Goal: Communication & Community: Answer question/provide support

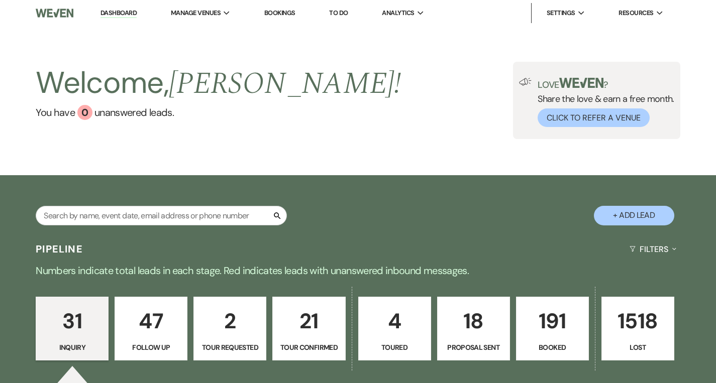
drag, startPoint x: 131, startPoint y: 15, endPoint x: 127, endPoint y: 22, distance: 7.7
click at [131, 15] on link "Dashboard" at bounding box center [118, 14] width 36 height 10
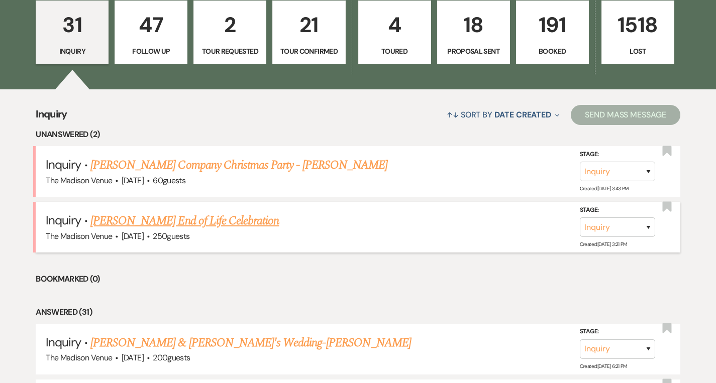
scroll to position [297, 0]
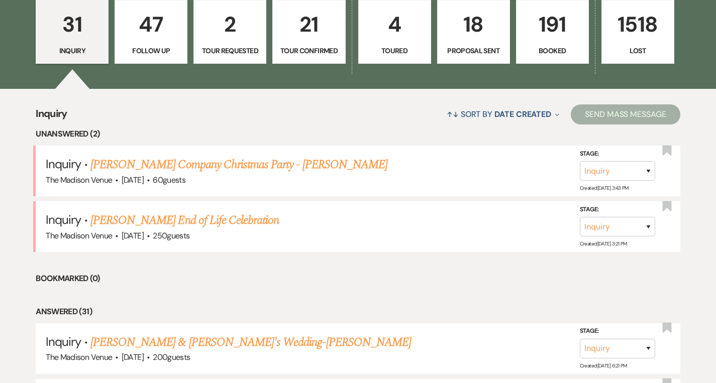
click at [148, 34] on p "47" at bounding box center [151, 25] width 60 height 34
select select "9"
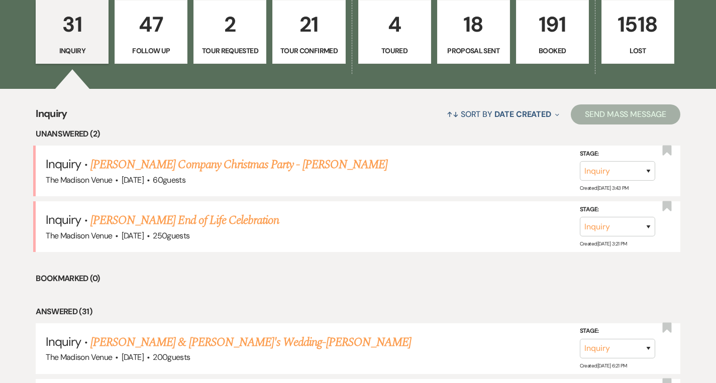
select select "9"
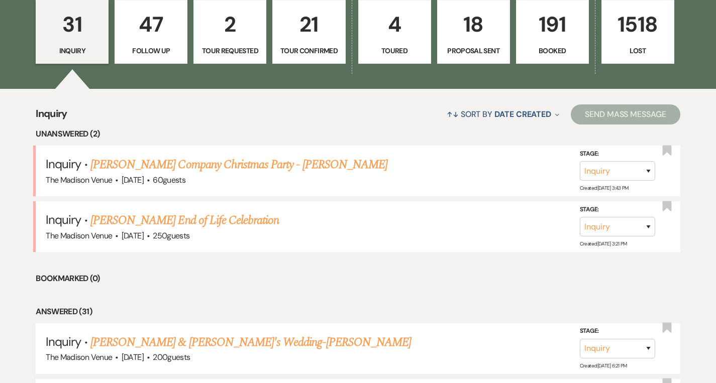
select select "9"
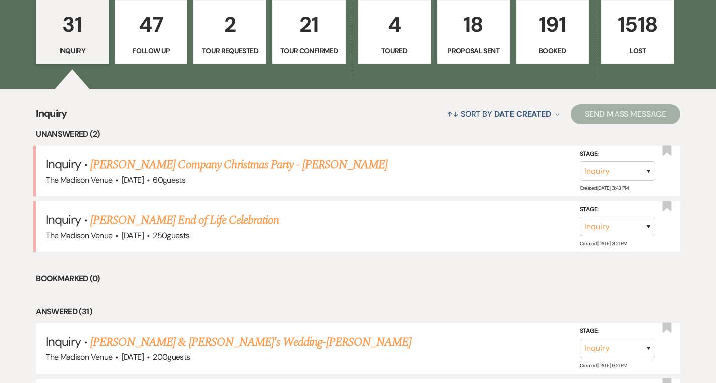
select select "9"
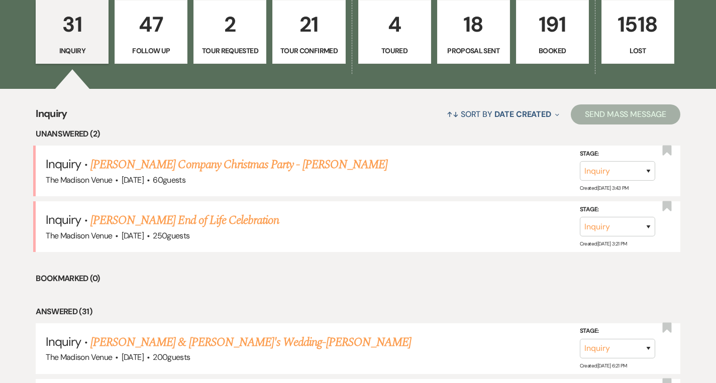
select select "9"
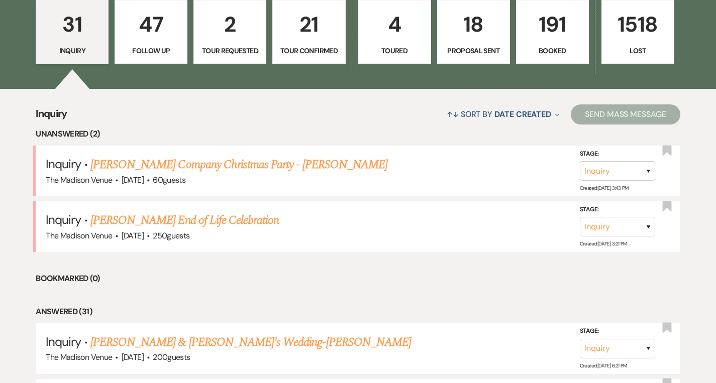
select select "9"
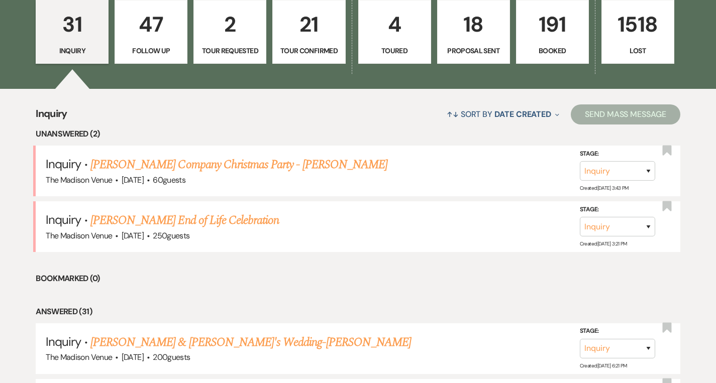
select select "9"
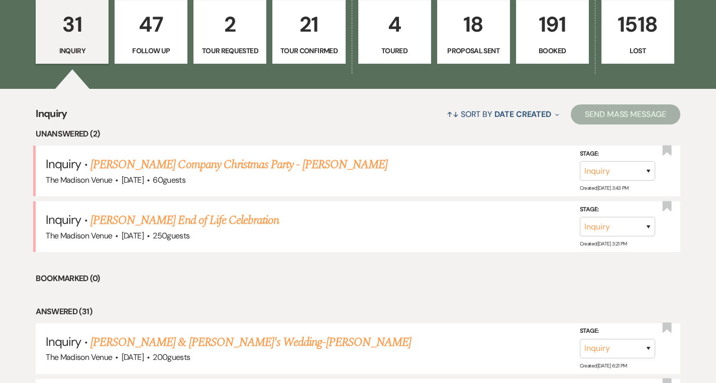
select select "9"
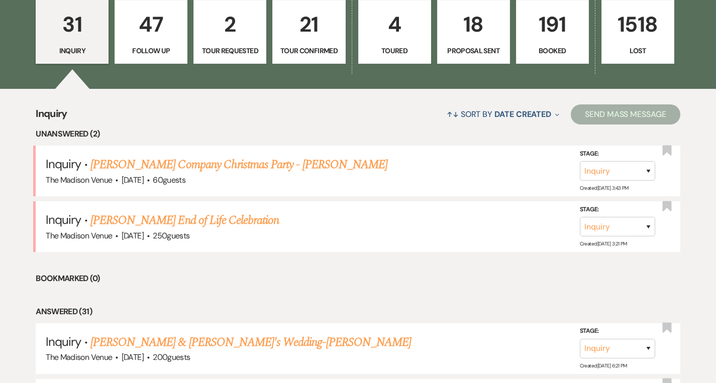
select select "9"
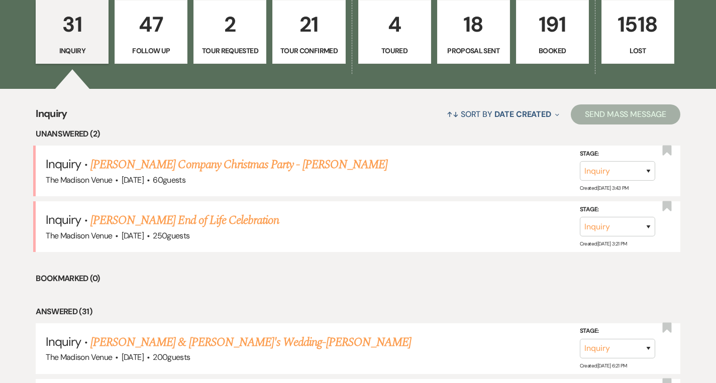
select select "9"
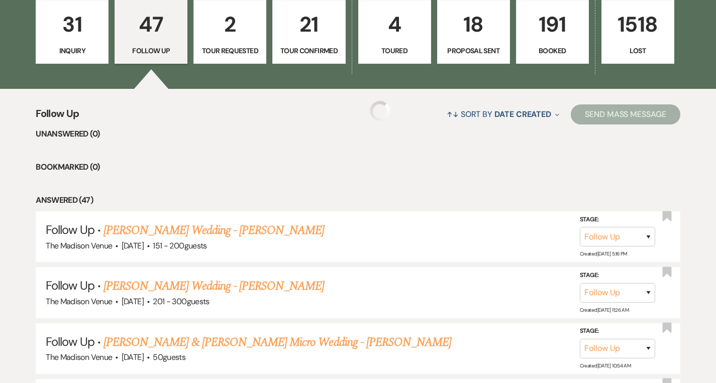
select select "9"
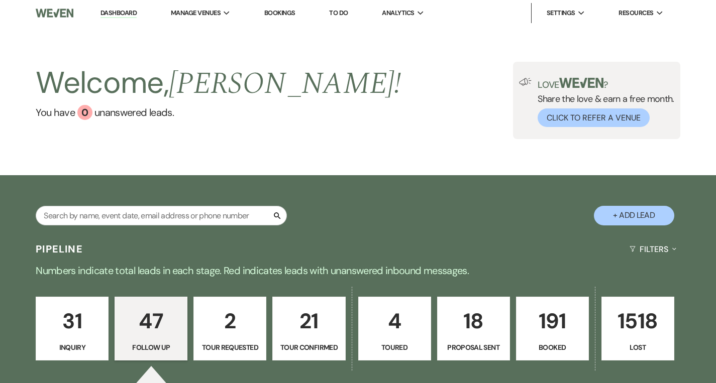
click at [115, 14] on link "Dashboard" at bounding box center [118, 14] width 36 height 10
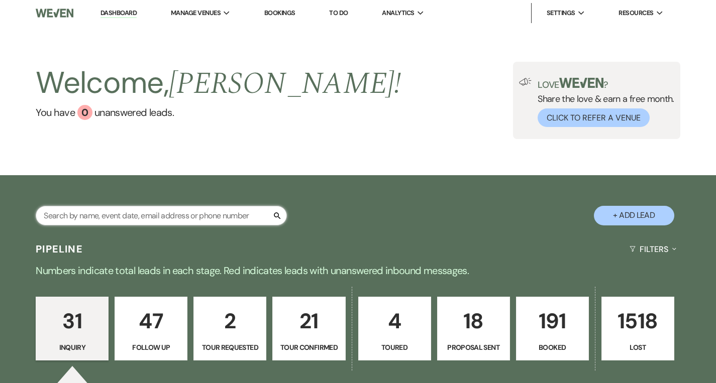
click at [133, 213] on input "text" at bounding box center [161, 216] width 251 height 20
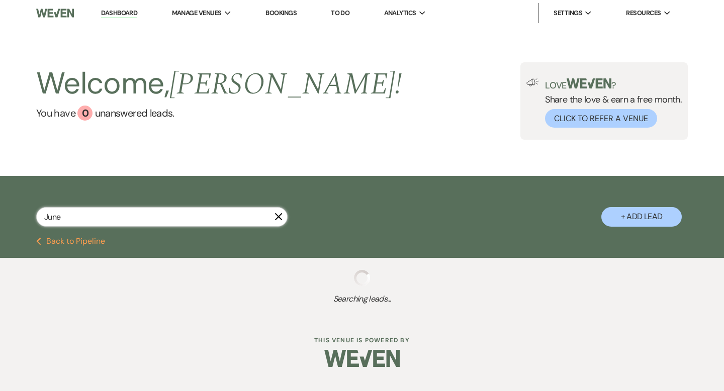
type input "[DATE]"
select select "8"
select select "10"
select select "8"
select select "5"
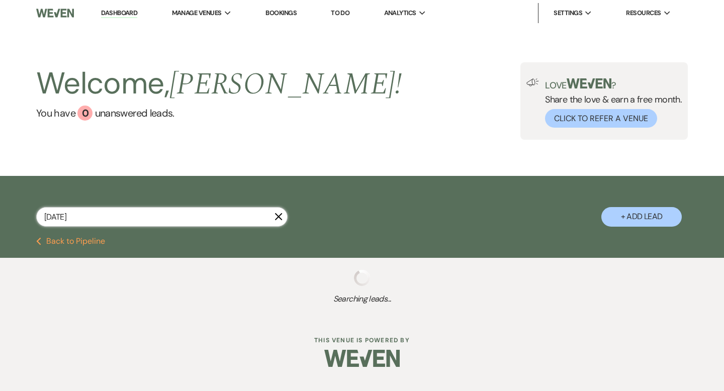
select select "8"
select select "7"
select select "8"
select select "5"
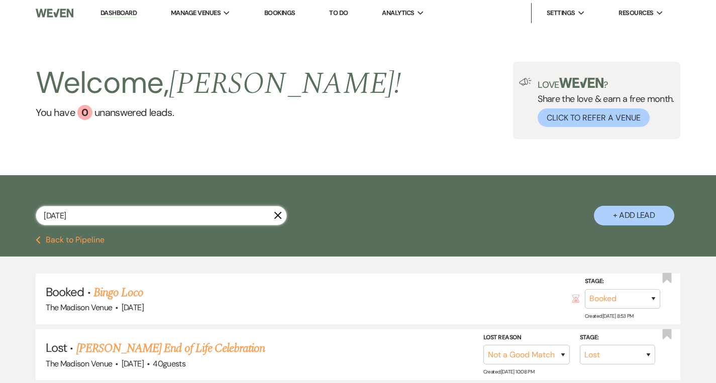
type input "[DATE]"
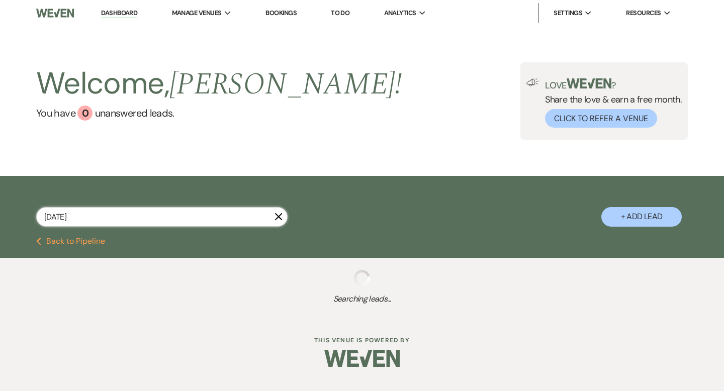
select select "8"
select select "6"
select select "8"
select select "10"
select select "8"
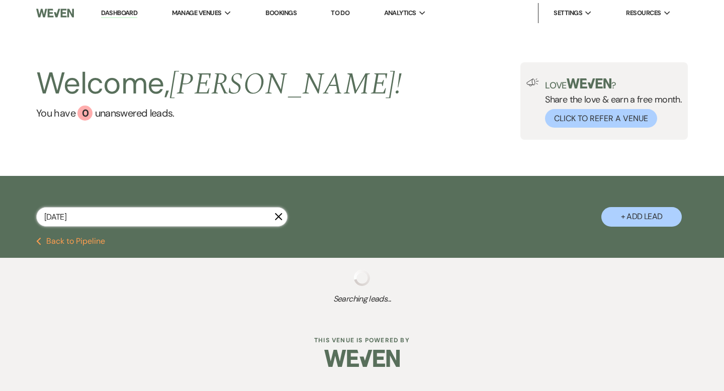
select select "11"
select select "8"
select select "7"
select select "8"
select select "5"
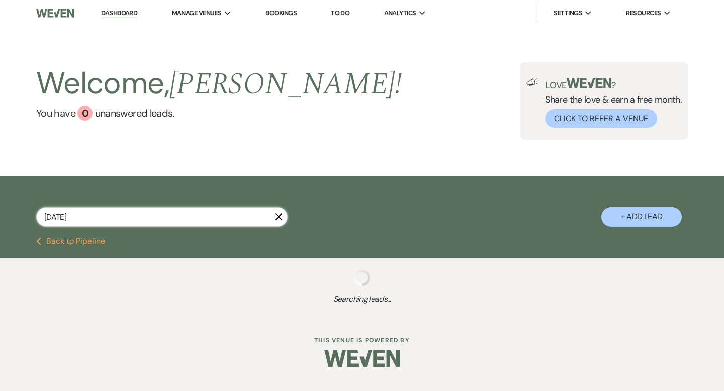
select select "8"
select select "5"
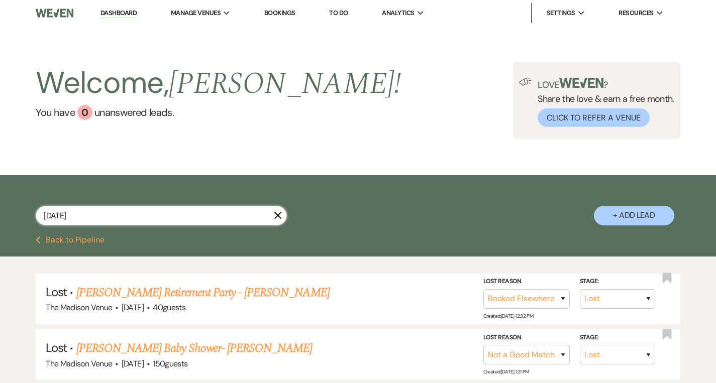
type input "[DATE]"
click at [279, 217] on icon "X" at bounding box center [278, 216] width 8 height 8
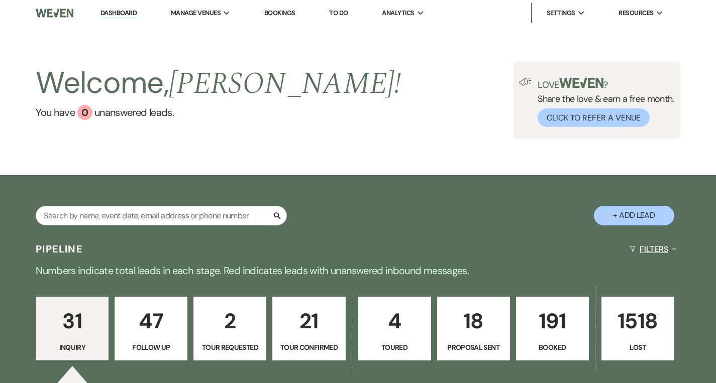
click at [649, 249] on button "Filters Expand" at bounding box center [653, 249] width 55 height 27
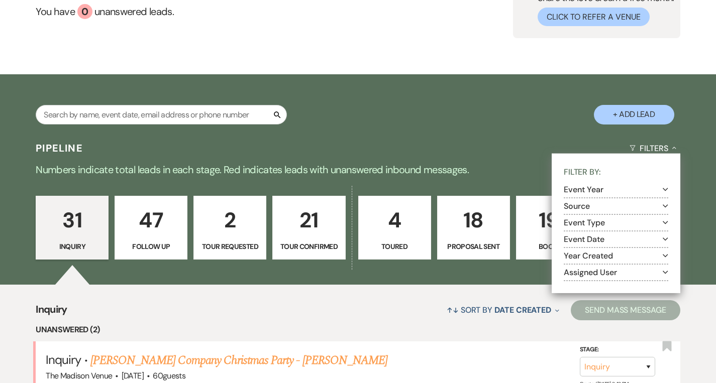
scroll to position [116, 0]
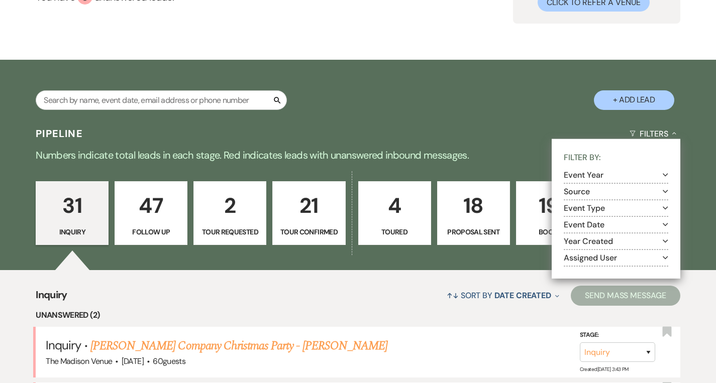
click at [587, 227] on button "Event Date Expand" at bounding box center [616, 225] width 105 height 8
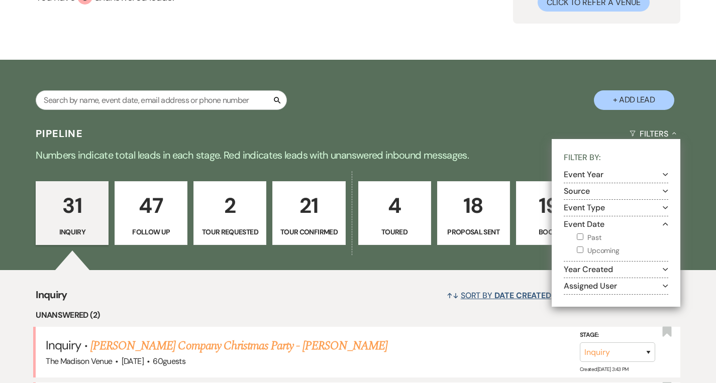
click at [533, 293] on span "Date Created" at bounding box center [522, 295] width 57 height 11
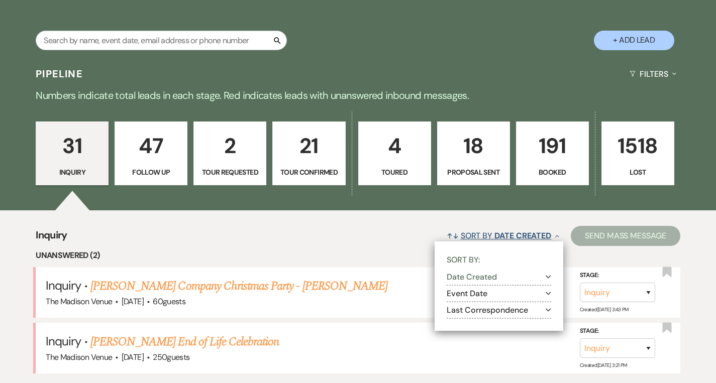
scroll to position [193, 0]
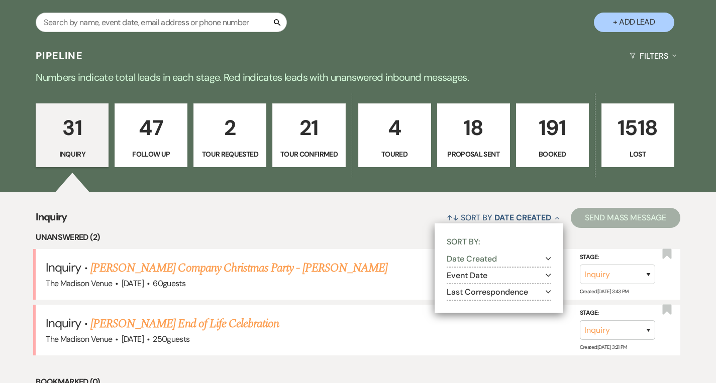
click at [496, 271] on section "Event Date Expand" at bounding box center [499, 276] width 105 height 17
click at [496, 275] on button "Event Date Expand" at bounding box center [499, 276] width 105 height 8
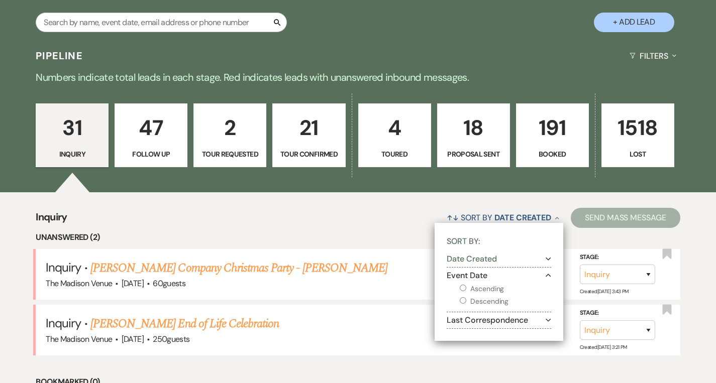
click at [460, 288] on input "Ascending" at bounding box center [463, 288] width 7 height 7
radio input "true"
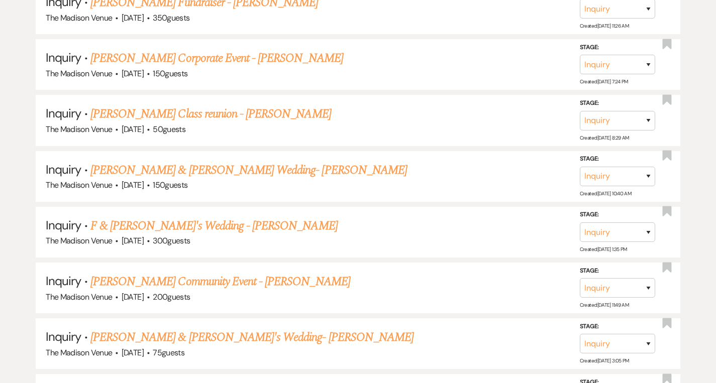
scroll to position [1108, 0]
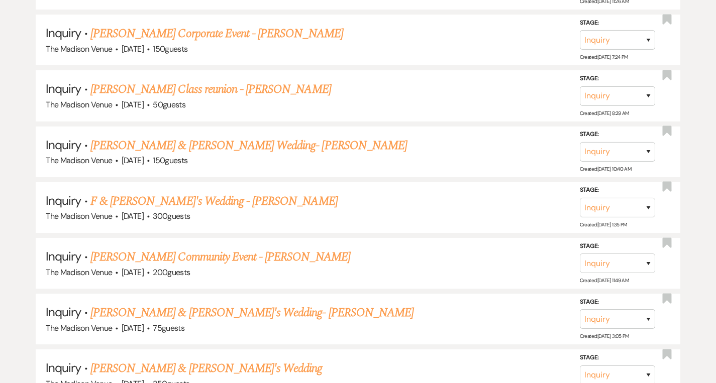
click at [150, 146] on link "[PERSON_NAME] & [PERSON_NAME] Wedding- [PERSON_NAME]" at bounding box center [248, 146] width 317 height 18
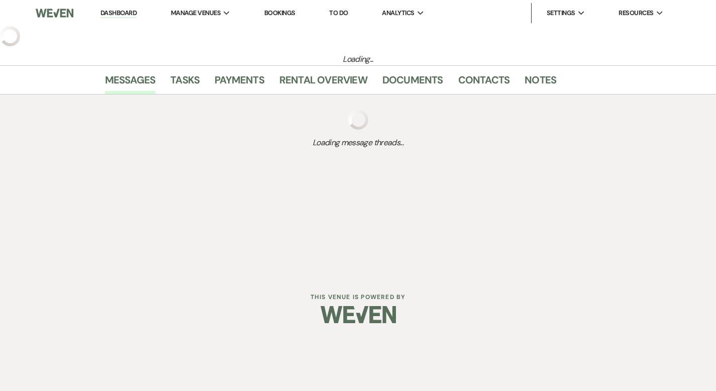
select select "5"
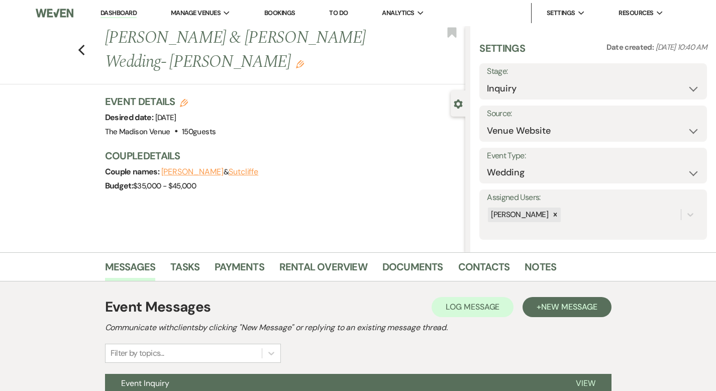
scroll to position [98, 0]
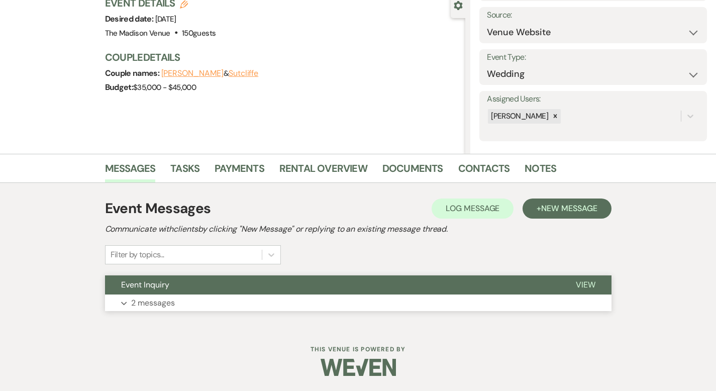
click at [595, 285] on span "View" at bounding box center [586, 284] width 20 height 11
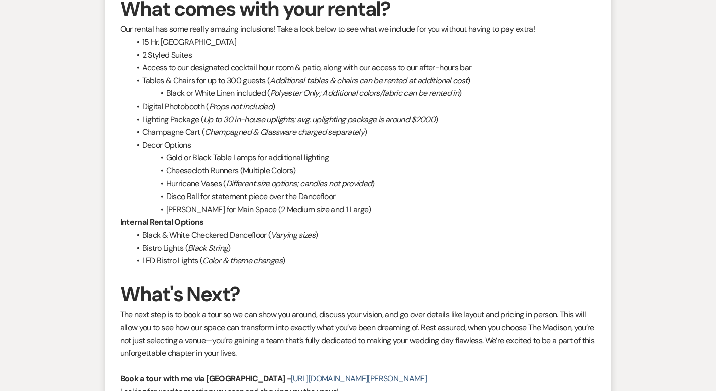
scroll to position [1231, 0]
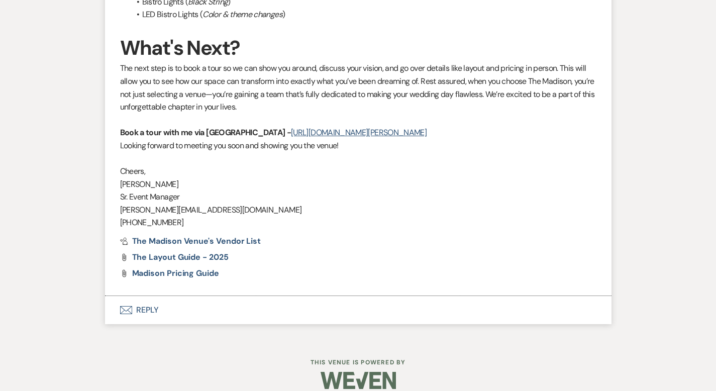
click at [112, 296] on button "Envelope Reply" at bounding box center [358, 310] width 506 height 28
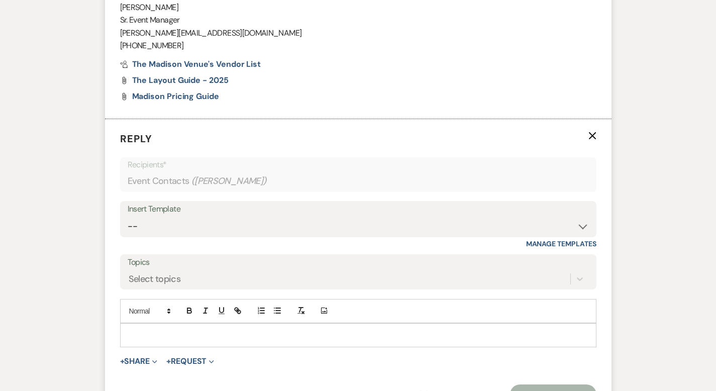
scroll to position [1468, 0]
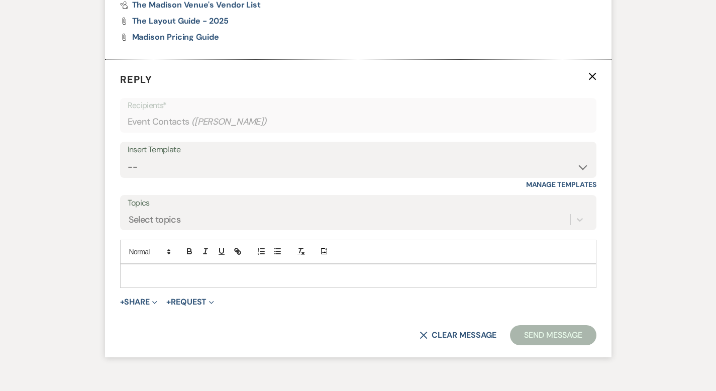
click at [128, 270] on p at bounding box center [358, 275] width 460 height 11
click at [168, 157] on select "-- Weven Planning Portal Introduction (Booked Events) Corporate Lead Follow Up …" at bounding box center [358, 167] width 461 height 20
select select "4960"
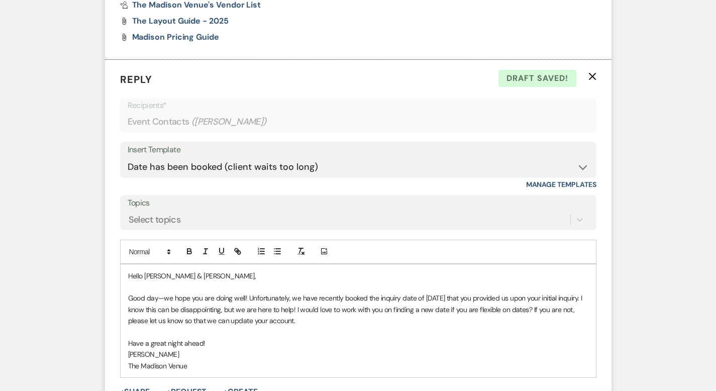
click at [157, 270] on p "Hello [PERSON_NAME] & [PERSON_NAME]," at bounding box center [358, 275] width 460 height 11
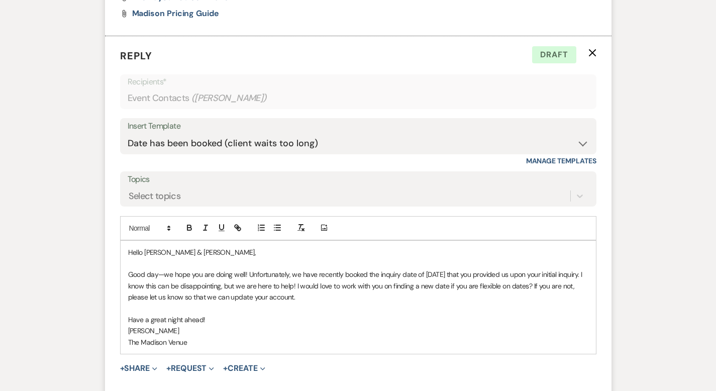
scroll to position [1603, 0]
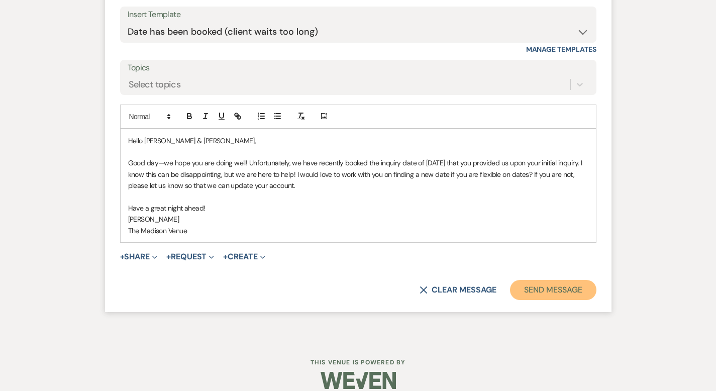
click at [580, 280] on button "Send Message" at bounding box center [553, 290] width 86 height 20
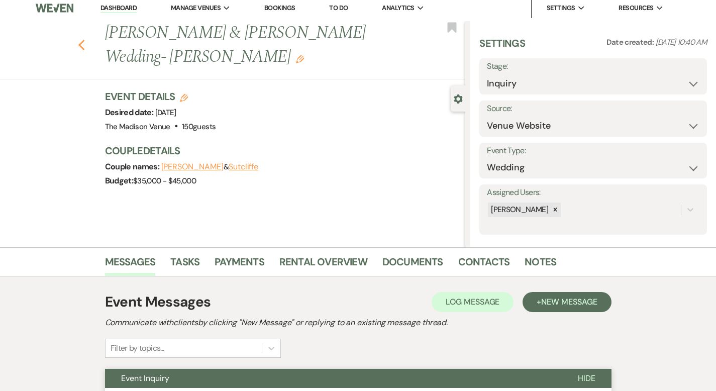
click at [78, 40] on use "button" at bounding box center [81, 45] width 7 height 11
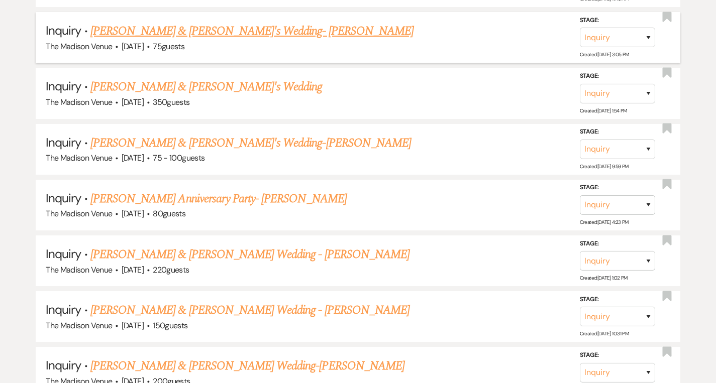
scroll to position [1072, 0]
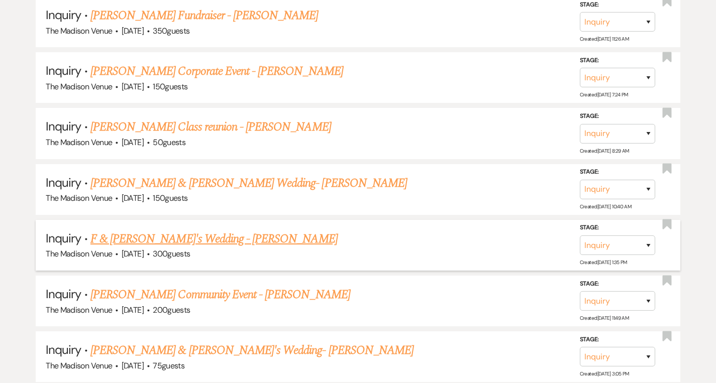
click at [170, 234] on link "F & [PERSON_NAME]'s Wedding - [PERSON_NAME]" at bounding box center [213, 239] width 247 height 18
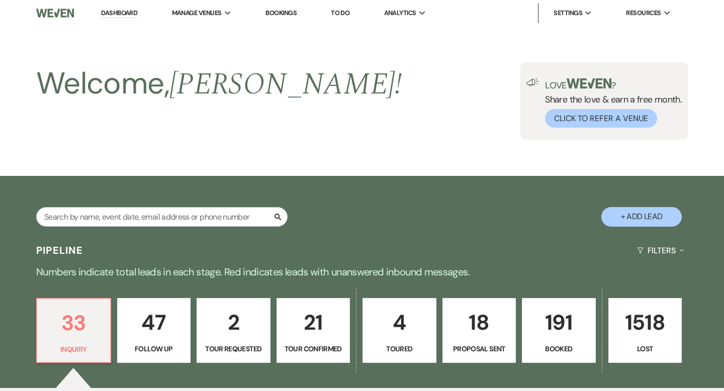
select select "5"
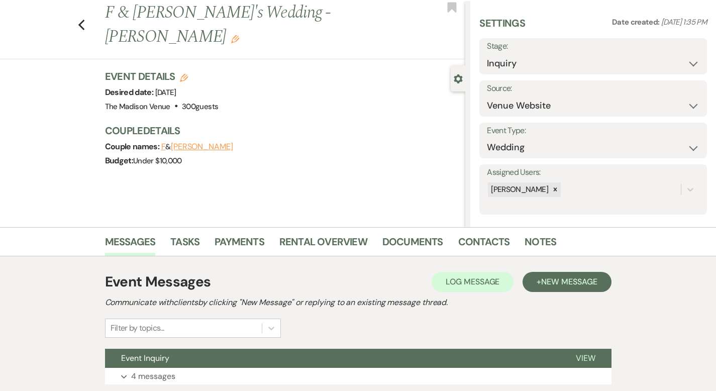
scroll to position [98, 0]
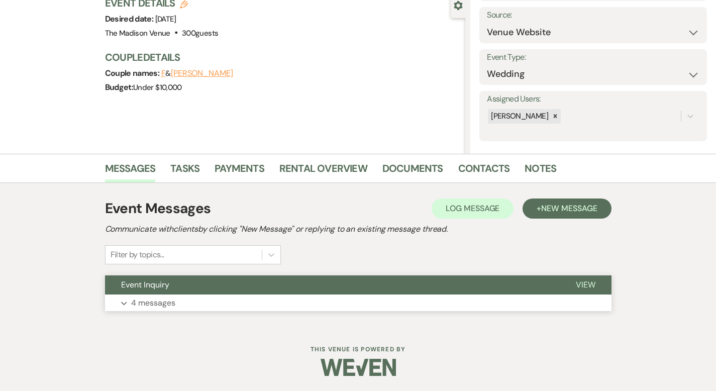
click at [595, 288] on span "View" at bounding box center [586, 284] width 20 height 11
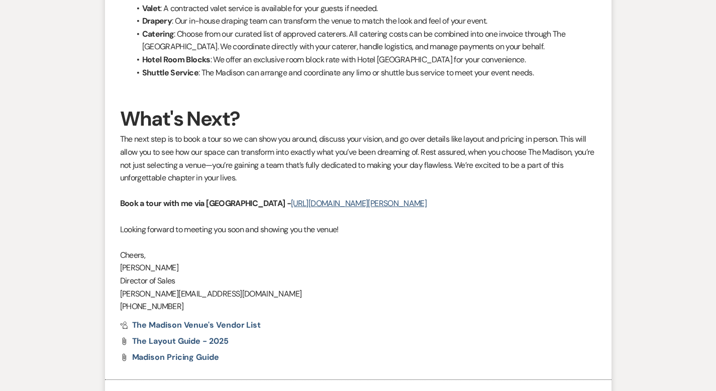
scroll to position [1638, 0]
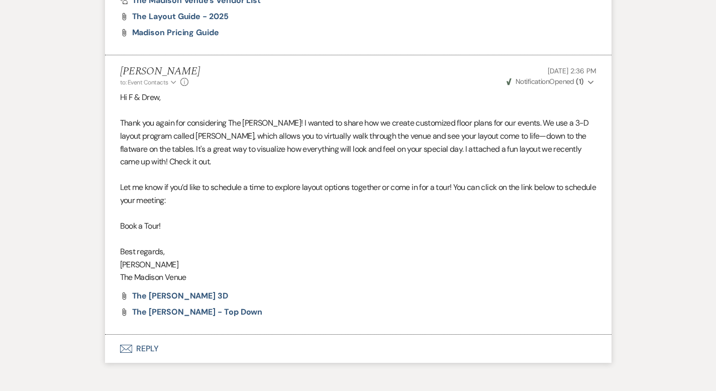
click at [115, 335] on button "Envelope Reply" at bounding box center [358, 349] width 506 height 28
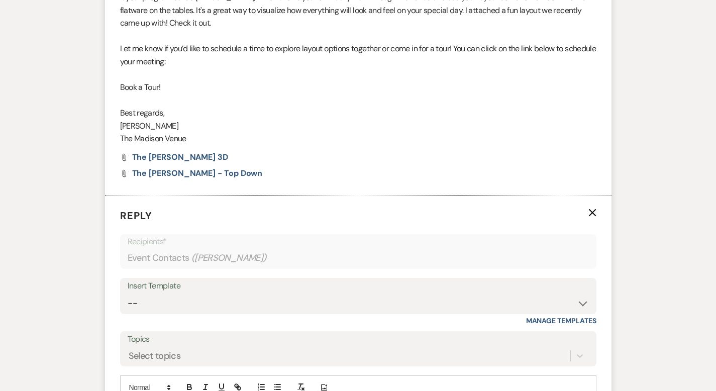
scroll to position [1919, 0]
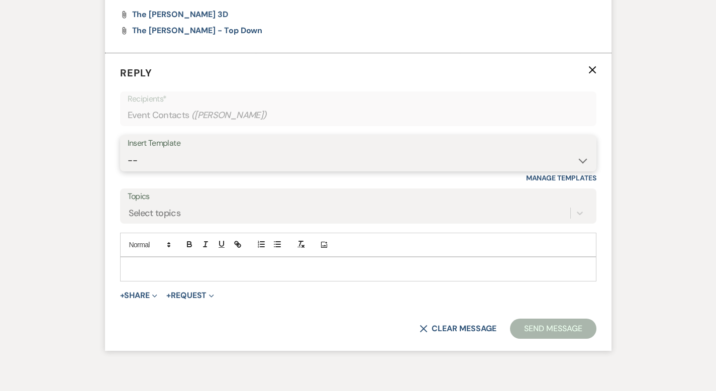
click at [128, 151] on select "-- Weven Planning Portal Introduction (Booked Events) Corporate Lead Follow Up …" at bounding box center [358, 161] width 461 height 20
select select "4960"
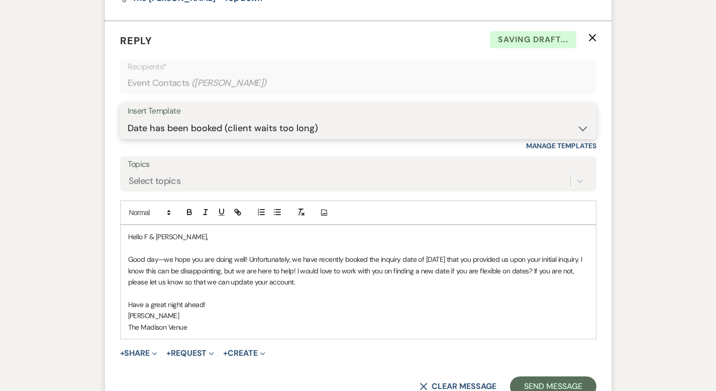
scroll to position [2009, 0]
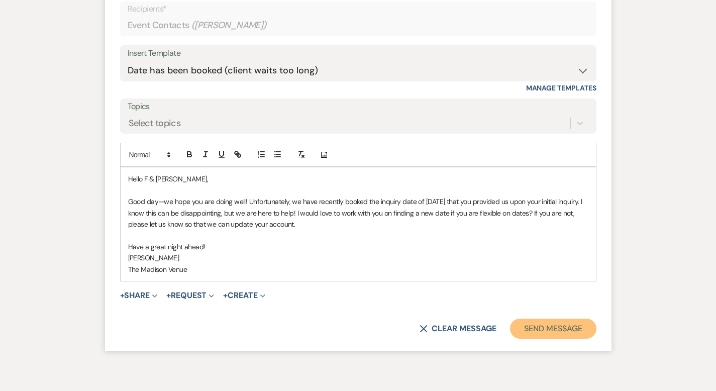
click at [568, 319] on button "Send Message" at bounding box center [553, 329] width 86 height 20
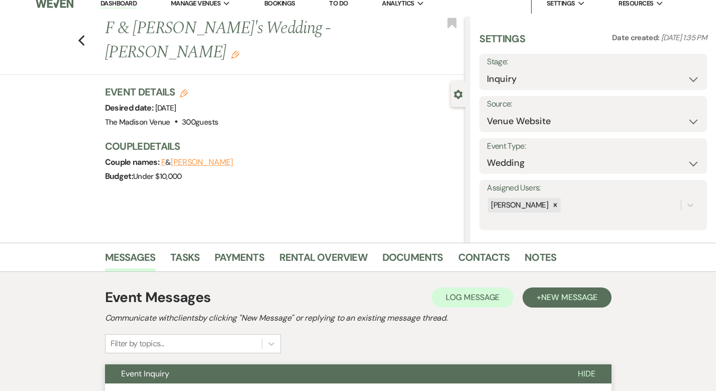
scroll to position [0, 0]
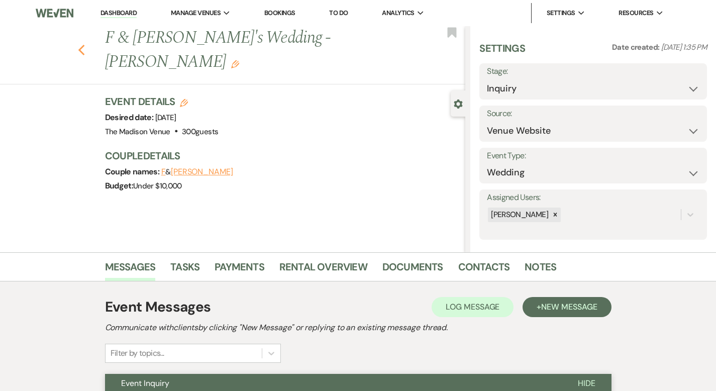
click at [78, 44] on icon "Previous" at bounding box center [82, 50] width 8 height 12
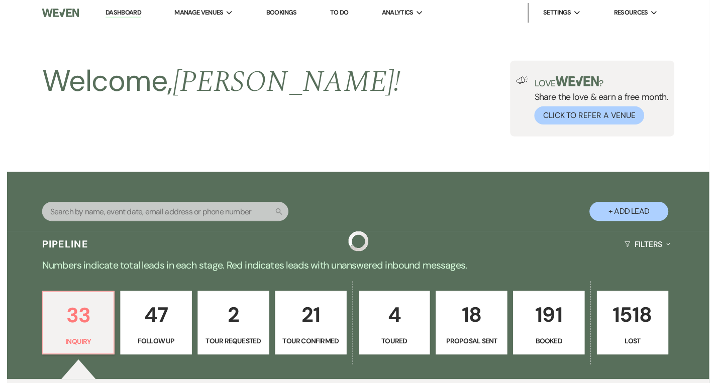
scroll to position [1072, 0]
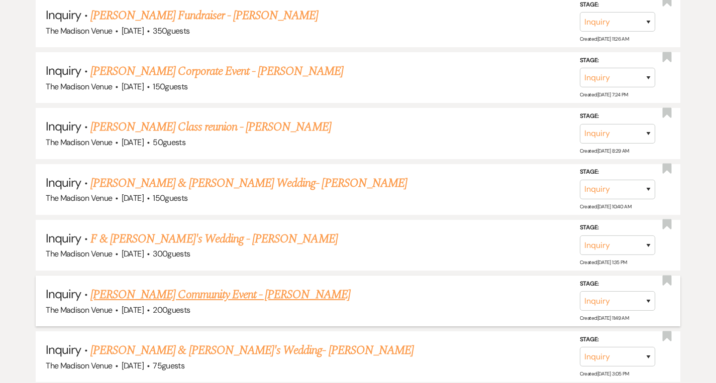
click at [224, 289] on link "[PERSON_NAME] Community Event - [PERSON_NAME]" at bounding box center [220, 295] width 260 height 18
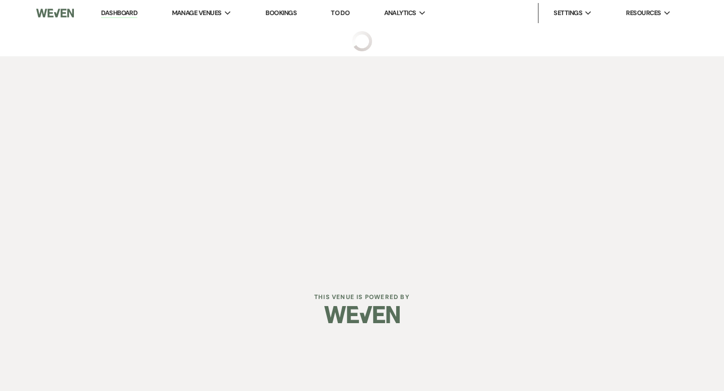
select select "5"
select select "7"
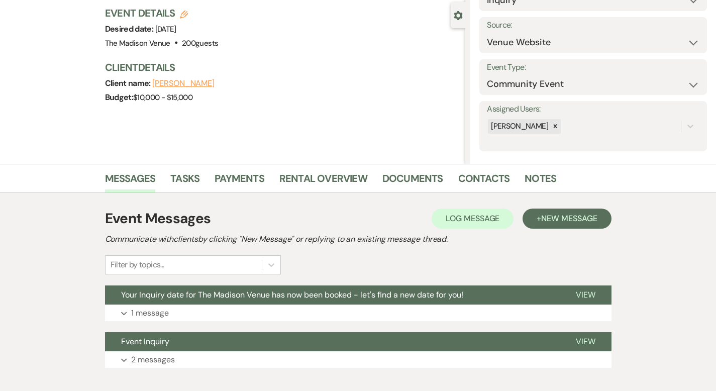
scroll to position [145, 0]
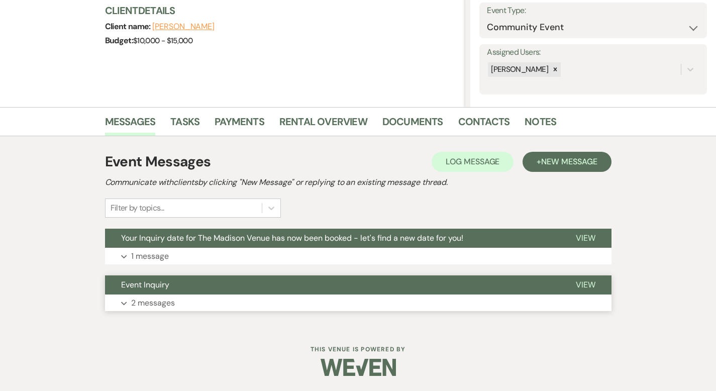
click at [595, 282] on span "View" at bounding box center [586, 284] width 20 height 11
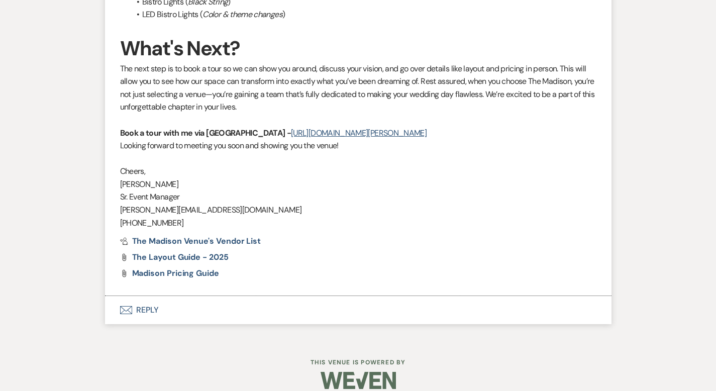
scroll to position [1227, 0]
click at [119, 296] on button "Envelope Reply" at bounding box center [358, 310] width 506 height 28
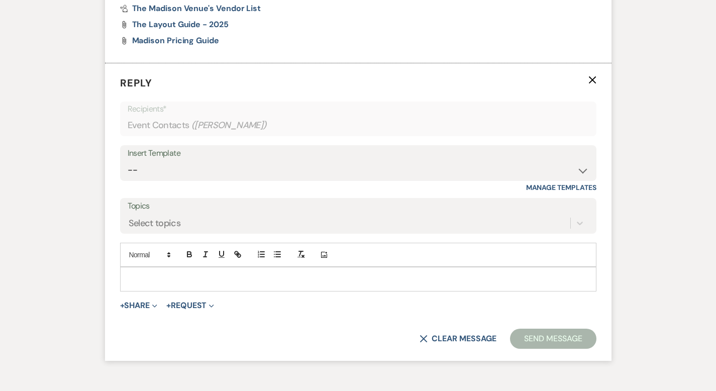
scroll to position [1463, 0]
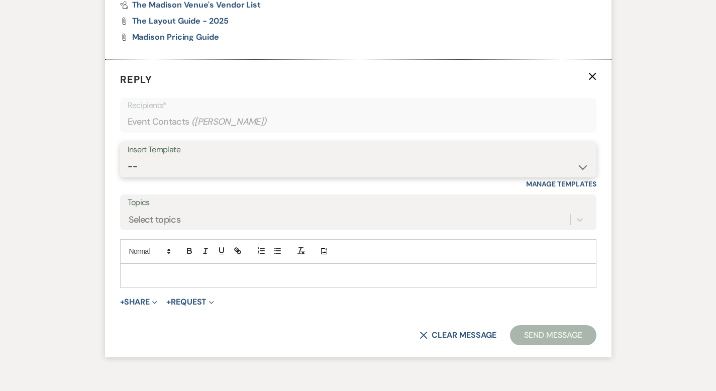
click at [148, 157] on select "-- Weven Planning Portal Introduction (Booked Events) Corporate Lead Follow Up …" at bounding box center [358, 167] width 461 height 20
select select "4960"
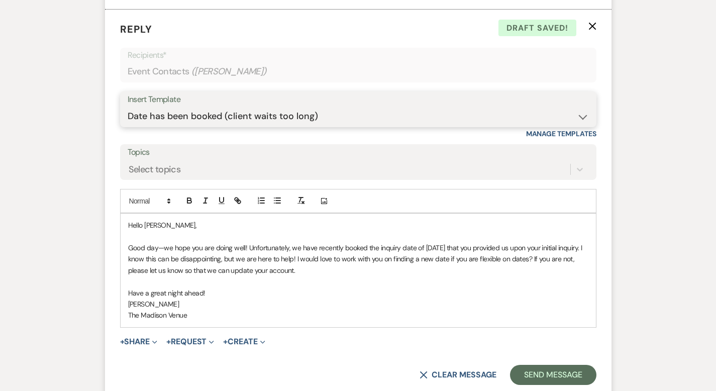
scroll to position [1598, 0]
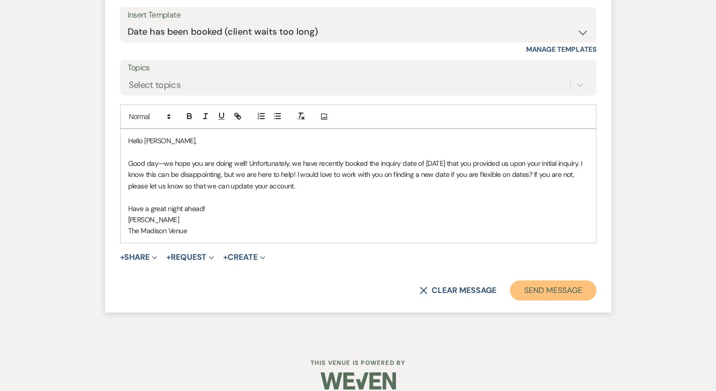
click at [587, 280] on button "Send Message" at bounding box center [553, 290] width 86 height 20
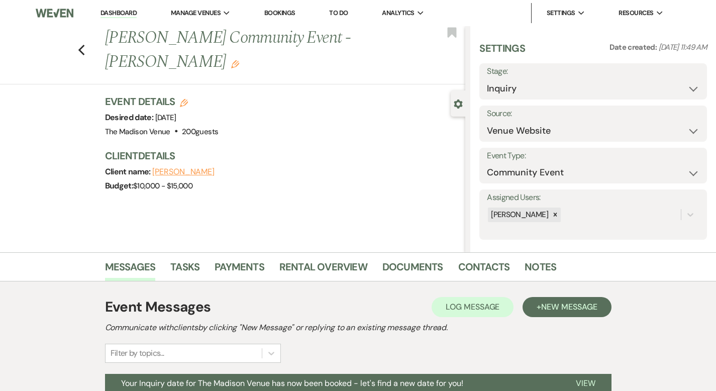
scroll to position [0, 0]
click at [78, 44] on icon "Previous" at bounding box center [82, 50] width 8 height 12
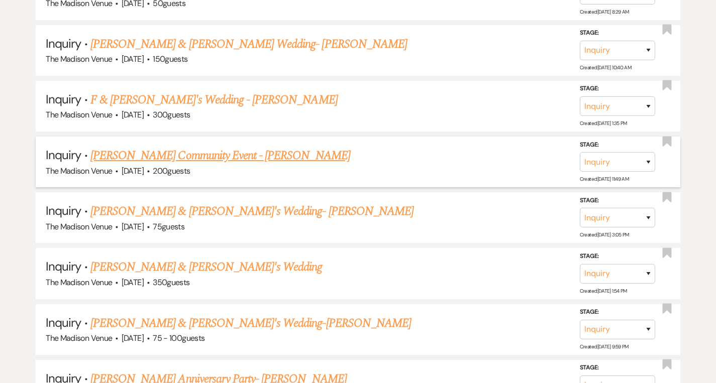
scroll to position [1211, 0]
click at [184, 205] on link "[PERSON_NAME] & [PERSON_NAME]'s Wedding- [PERSON_NAME]" at bounding box center [251, 211] width 323 height 18
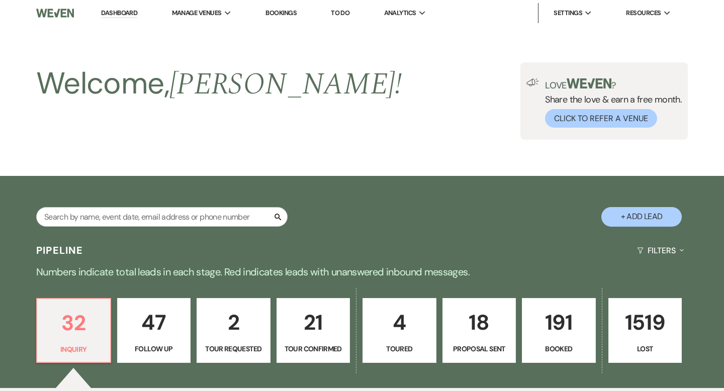
select select "4"
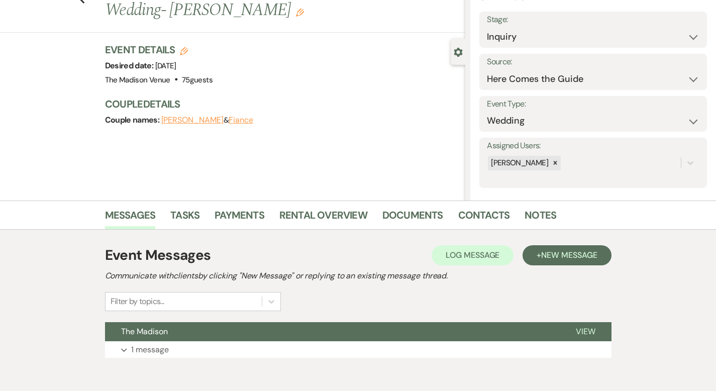
scroll to position [98, 0]
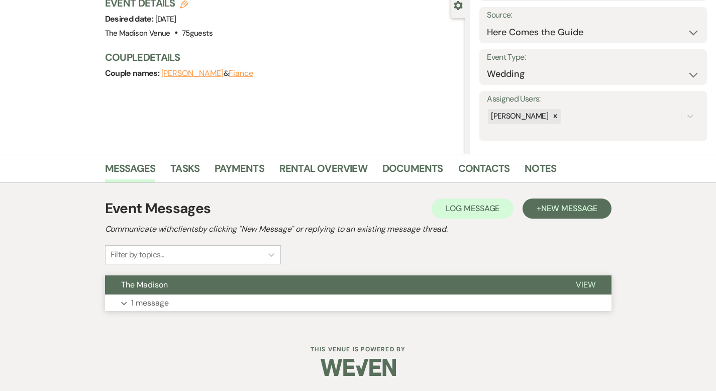
click at [595, 284] on span "View" at bounding box center [586, 284] width 20 height 11
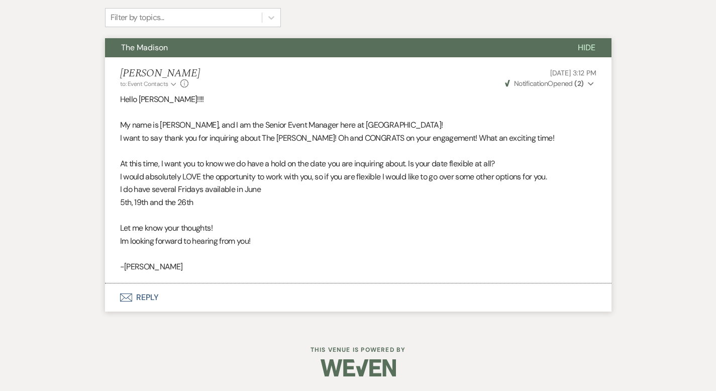
scroll to position [336, 0]
click at [123, 293] on button "Envelope Reply" at bounding box center [358, 297] width 506 height 28
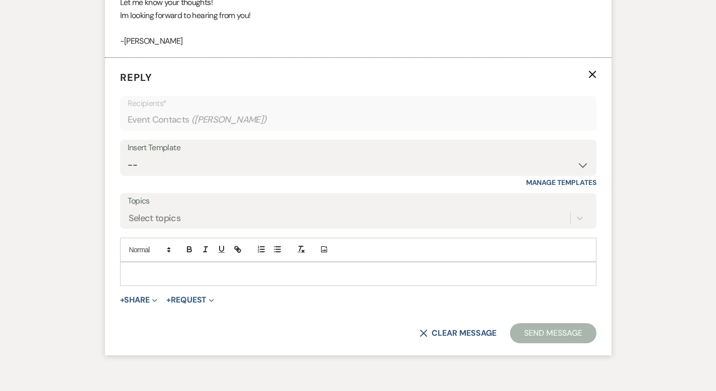
scroll to position [572, 0]
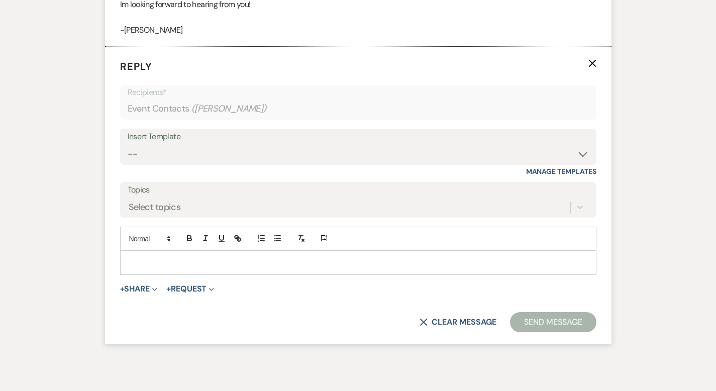
click at [238, 164] on div "Insert Template -- Weven Planning Portal Introduction (Booked Events) Corporate…" at bounding box center [358, 147] width 476 height 36
click at [244, 146] on select "-- Weven Planning Portal Introduction (Booked Events) Corporate Lead Follow Up …" at bounding box center [358, 154] width 461 height 20
select select "4960"
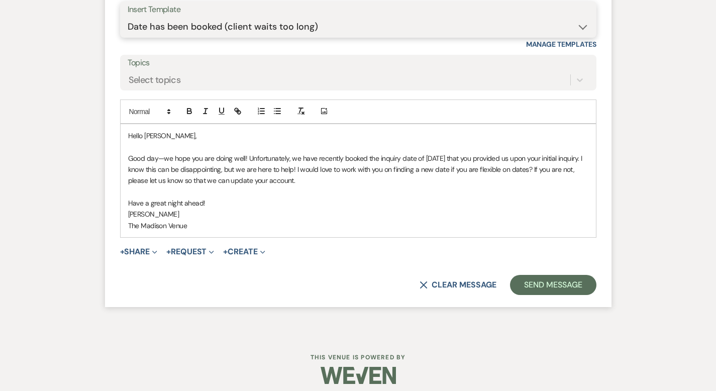
scroll to position [707, 0]
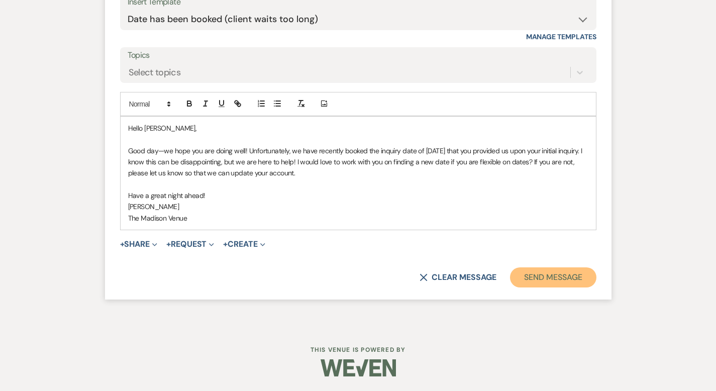
click at [596, 270] on button "Send Message" at bounding box center [553, 277] width 86 height 20
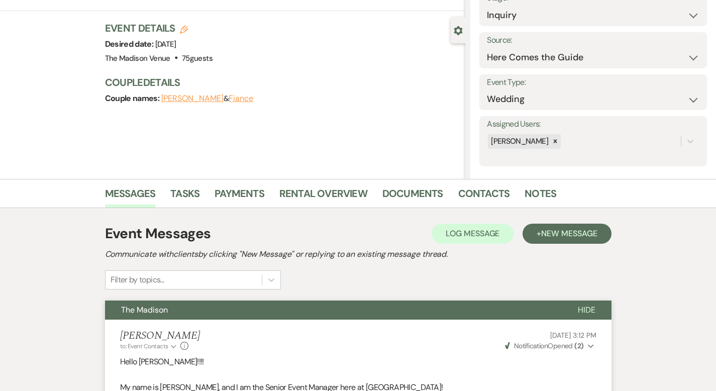
scroll to position [0, 0]
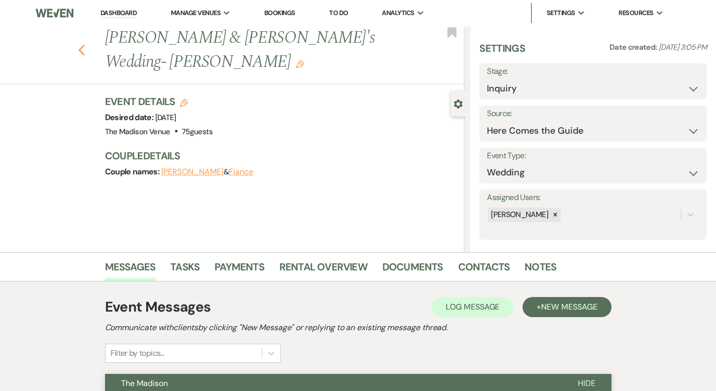
click at [78, 44] on icon "Previous" at bounding box center [82, 50] width 8 height 12
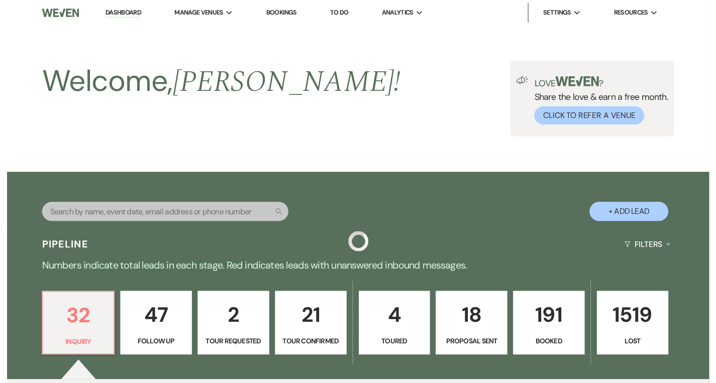
scroll to position [1211, 0]
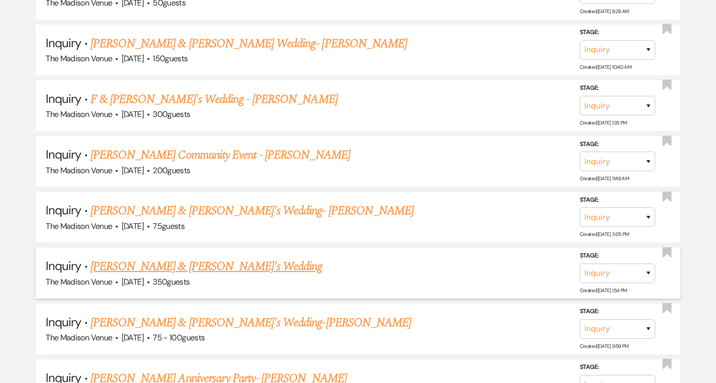
click at [185, 263] on link "[PERSON_NAME] & [PERSON_NAME]'s Wedding" at bounding box center [206, 267] width 232 height 18
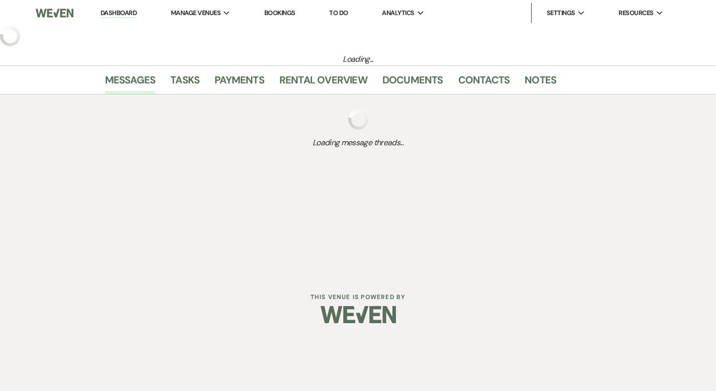
select select "5"
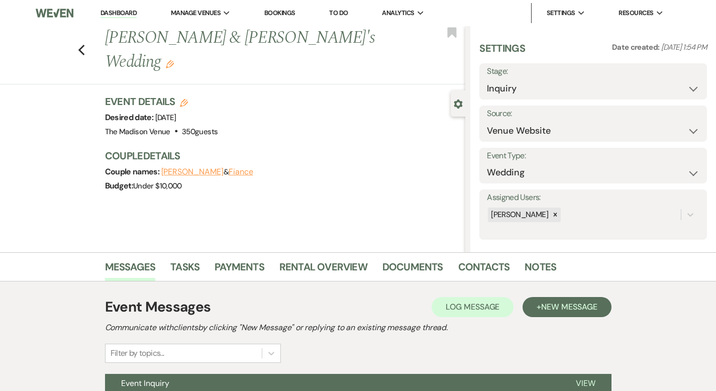
scroll to position [98, 0]
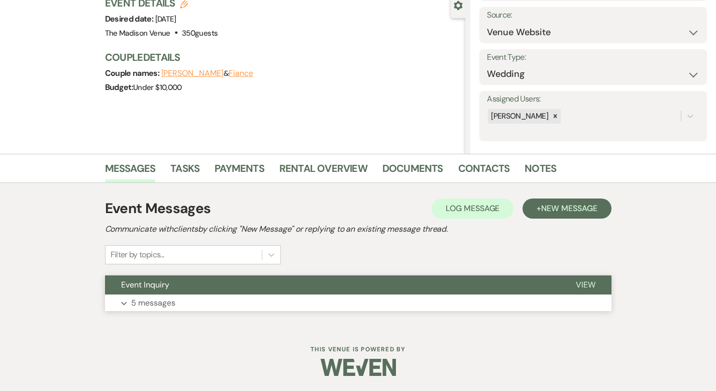
click at [595, 280] on span "View" at bounding box center [586, 284] width 20 height 11
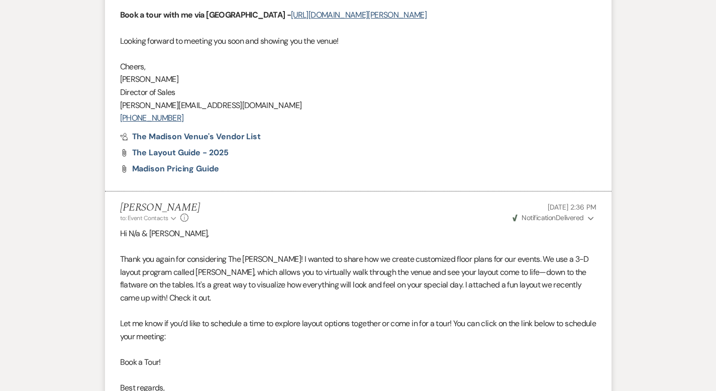
scroll to position [1793, 0]
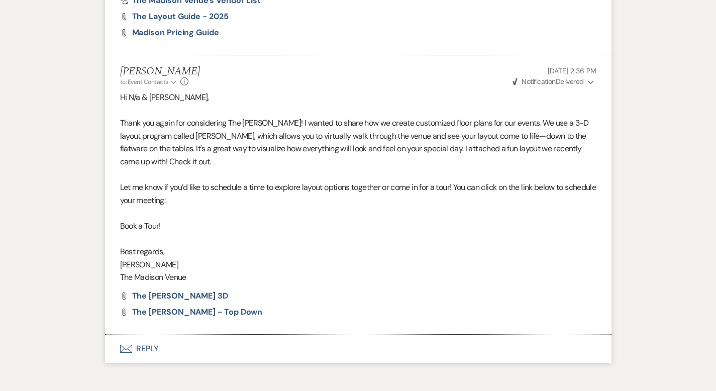
click at [111, 335] on button "Envelope Reply" at bounding box center [358, 349] width 506 height 28
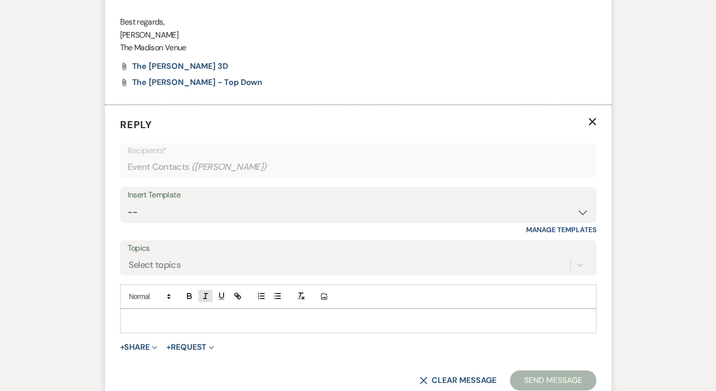
scroll to position [2029, 0]
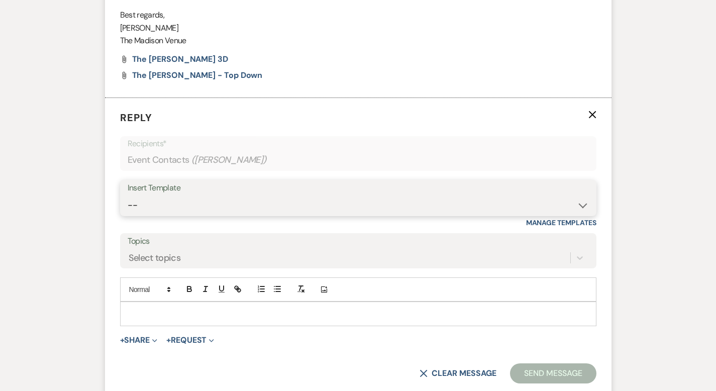
click at [142, 195] on select "-- Weven Planning Portal Introduction (Booked Events) Corporate Lead Follow Up …" at bounding box center [358, 205] width 461 height 20
select select "4960"
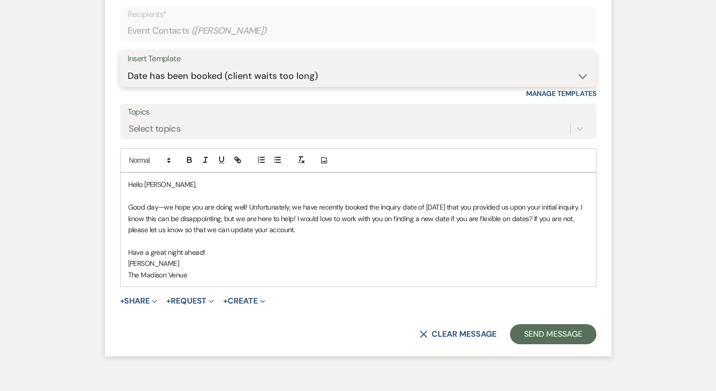
scroll to position [2164, 0]
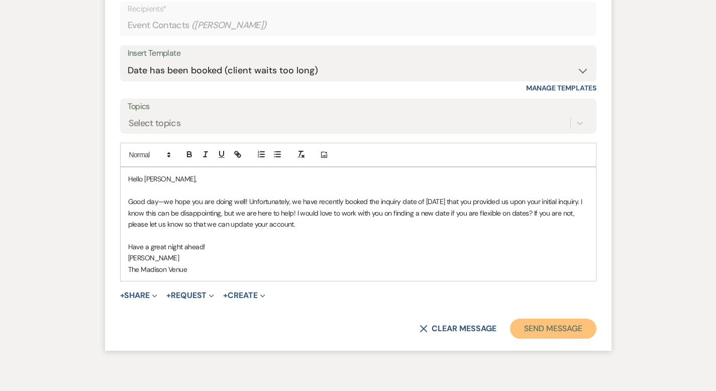
click at [589, 319] on button "Send Message" at bounding box center [553, 329] width 86 height 20
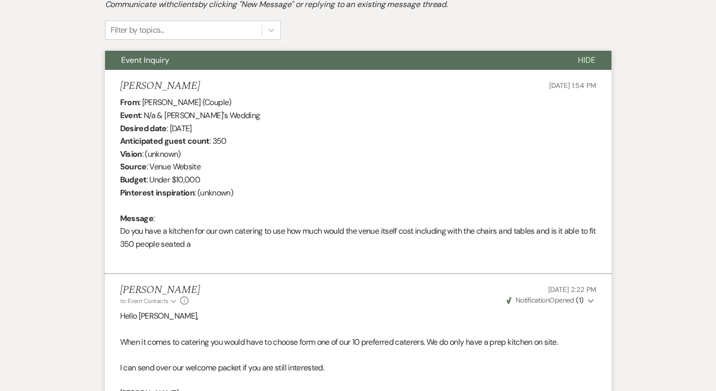
scroll to position [0, 0]
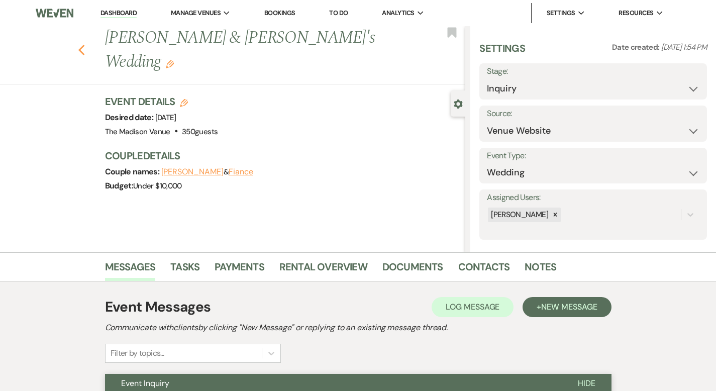
click at [78, 45] on use "button" at bounding box center [81, 50] width 7 height 11
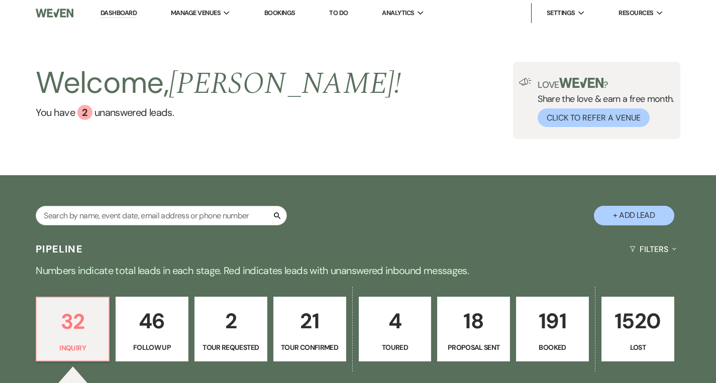
click at [314, 327] on p "21" at bounding box center [310, 321] width 60 height 34
select select "4"
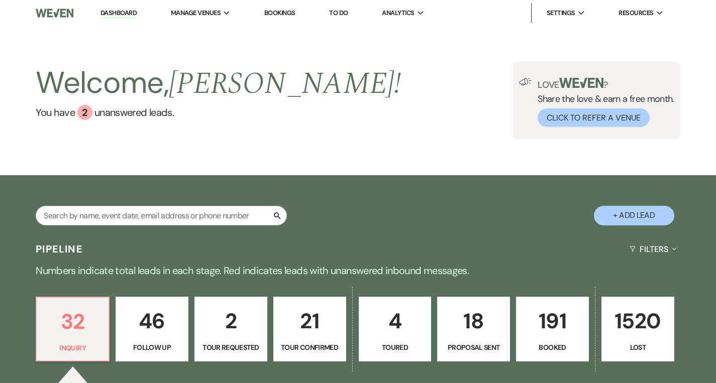
select select "4"
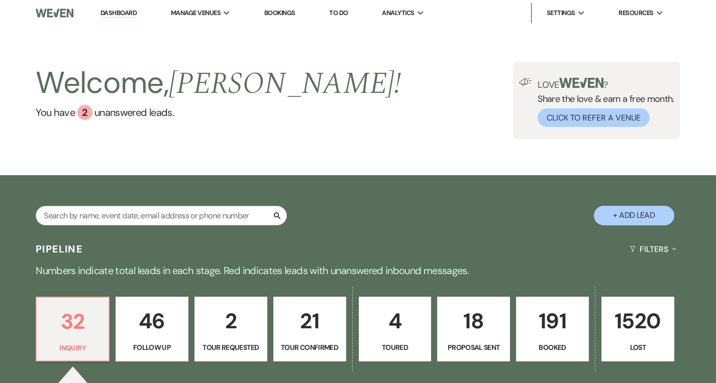
select select "4"
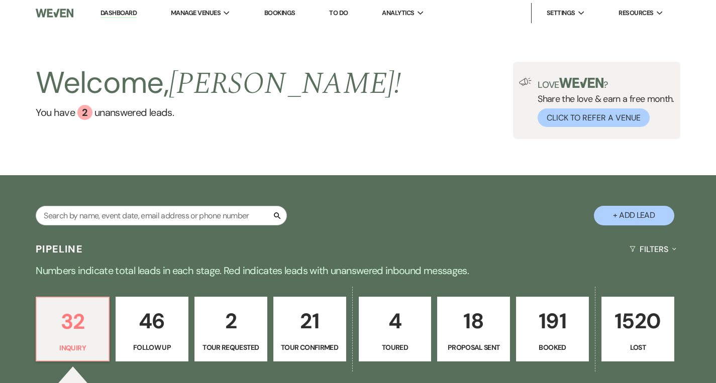
select select "4"
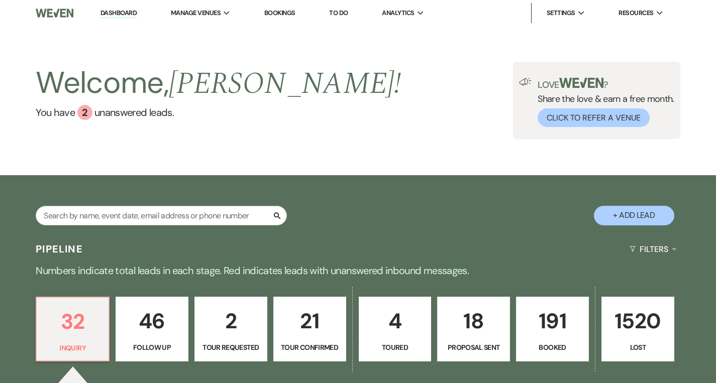
select select "4"
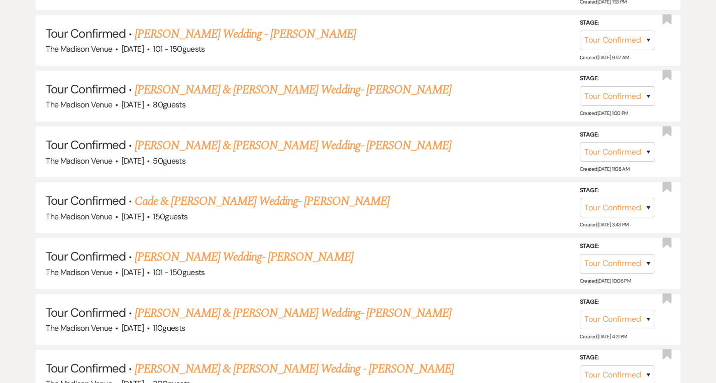
scroll to position [1220, 0]
click at [286, 86] on link "[PERSON_NAME] & [PERSON_NAME] Wedding- [PERSON_NAME]" at bounding box center [293, 90] width 317 height 18
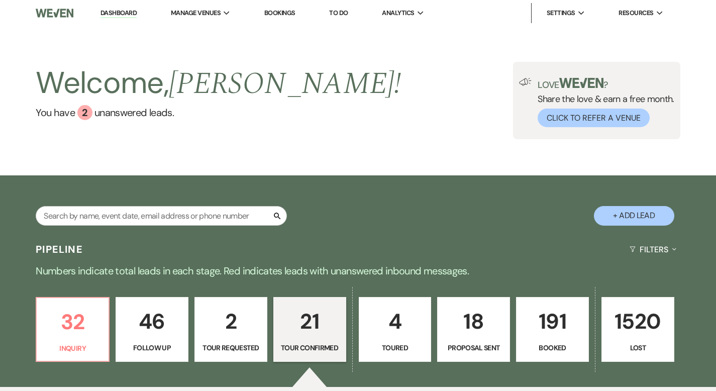
select select "4"
select select "5"
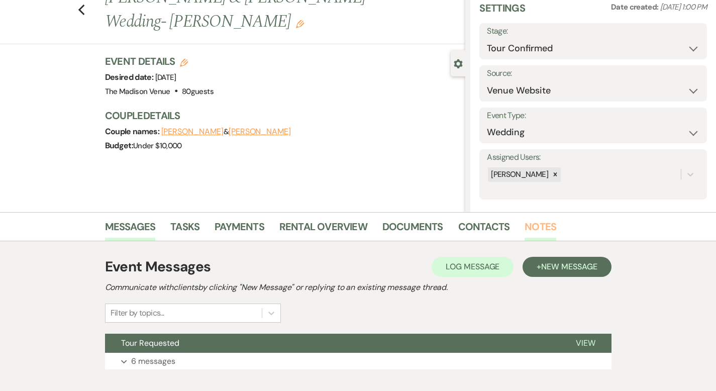
scroll to position [98, 0]
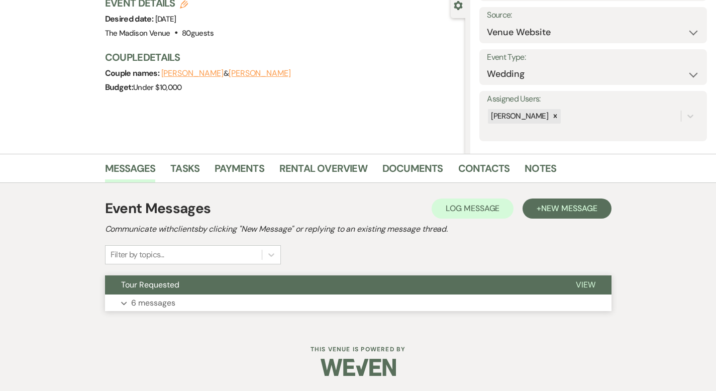
click at [595, 280] on span "View" at bounding box center [586, 284] width 20 height 11
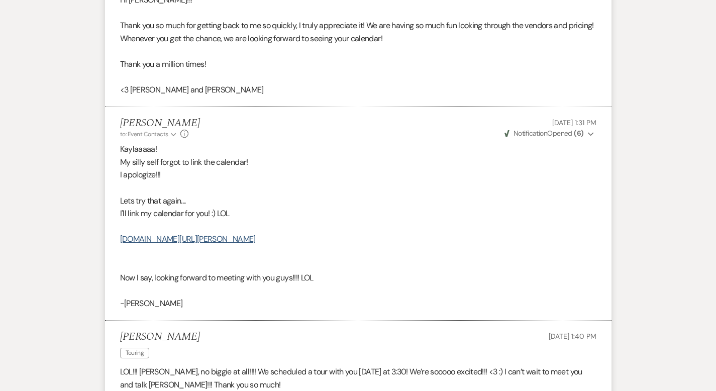
scroll to position [1186, 0]
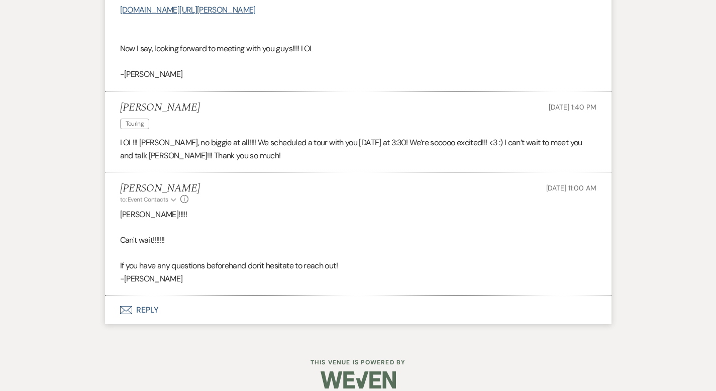
click at [120, 296] on button "Envelope Reply" at bounding box center [358, 310] width 506 height 28
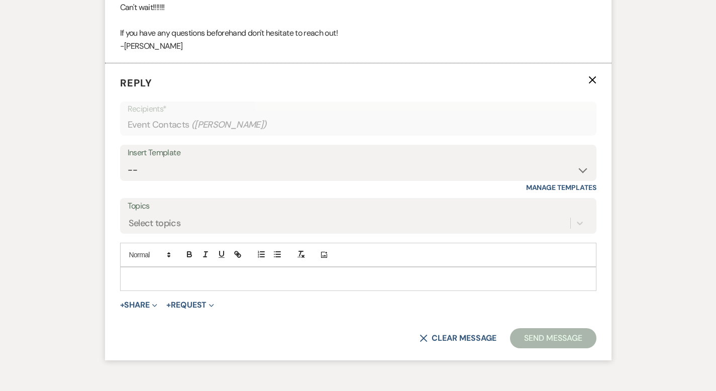
scroll to position [1422, 0]
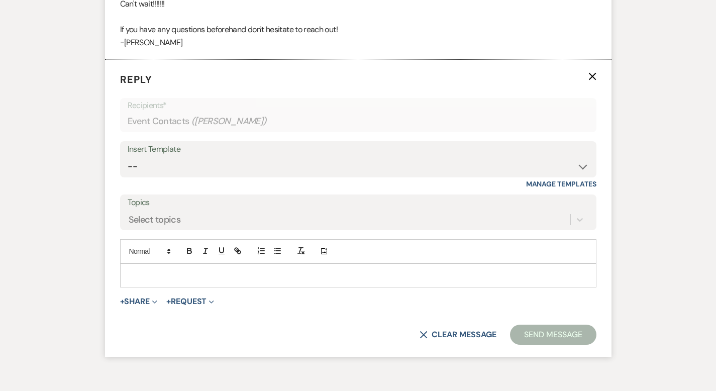
click at [142, 270] on p at bounding box center [358, 275] width 460 height 11
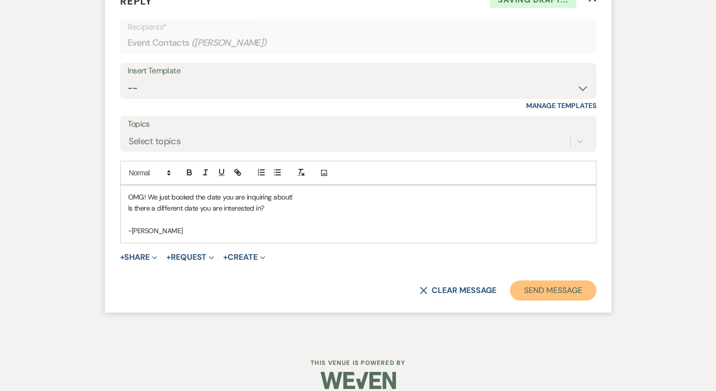
click at [595, 280] on button "Send Message" at bounding box center [553, 290] width 86 height 20
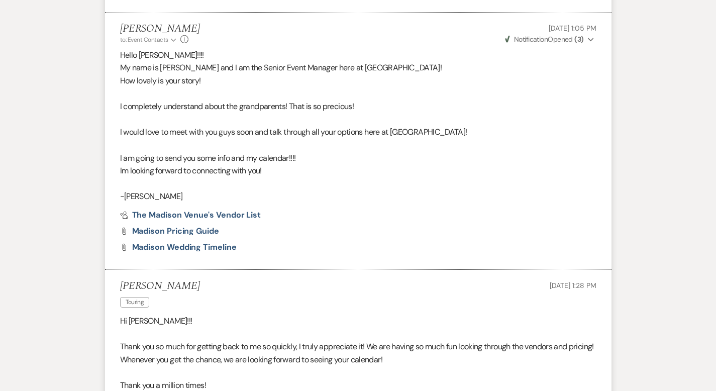
scroll to position [0, 0]
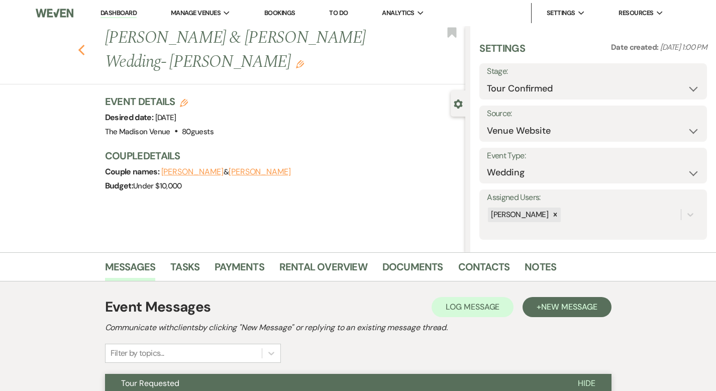
click at [78, 52] on use "button" at bounding box center [81, 50] width 7 height 11
select select "4"
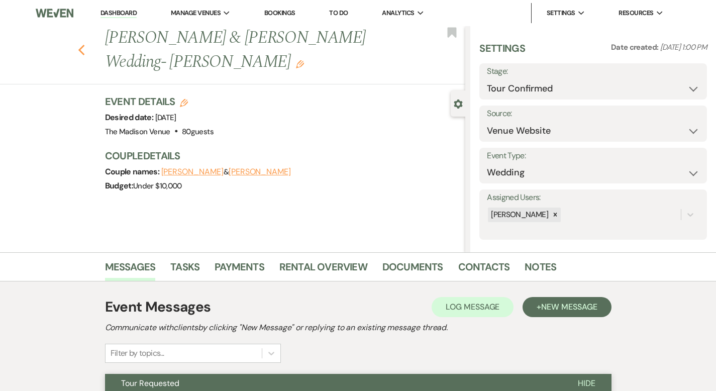
select select "4"
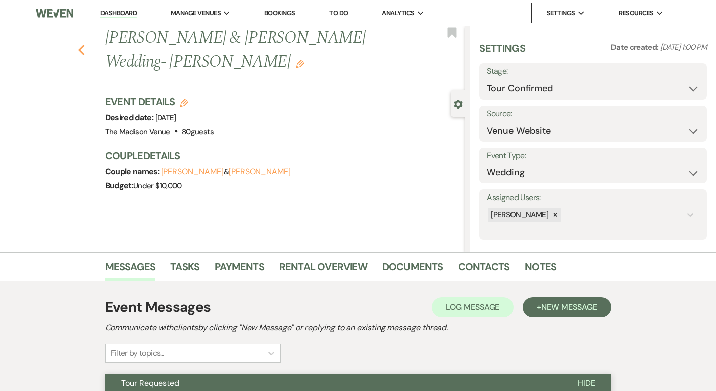
select select "4"
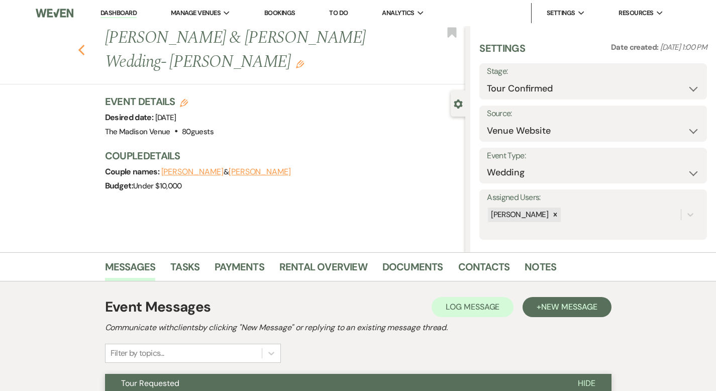
select select "4"
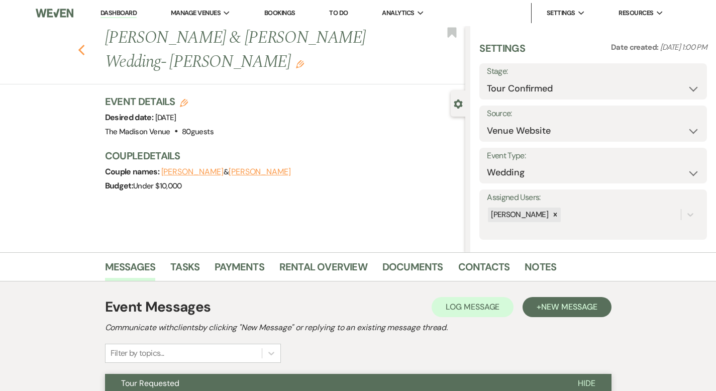
select select "4"
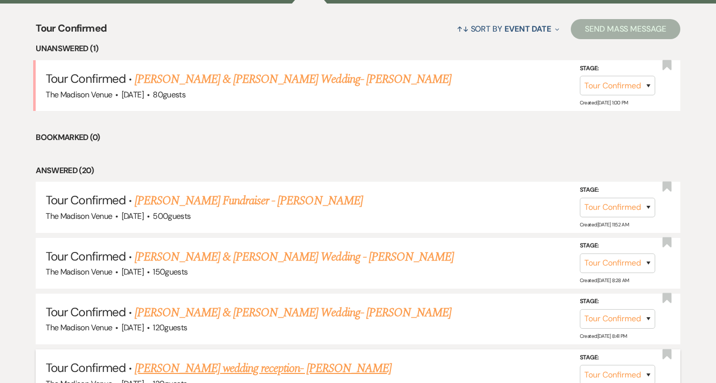
scroll to position [327, 0]
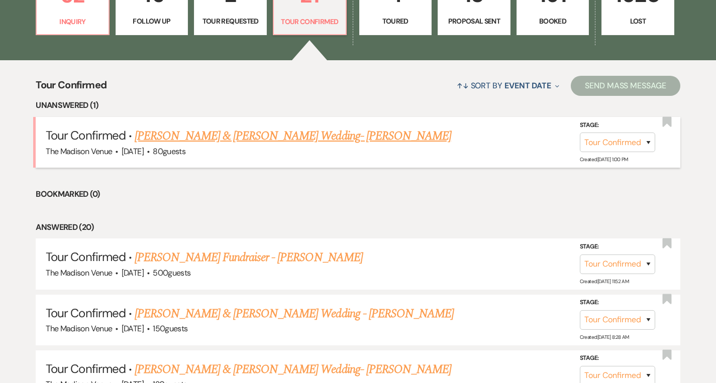
click at [242, 140] on link "[PERSON_NAME] & [PERSON_NAME] Wedding- [PERSON_NAME]" at bounding box center [293, 136] width 317 height 18
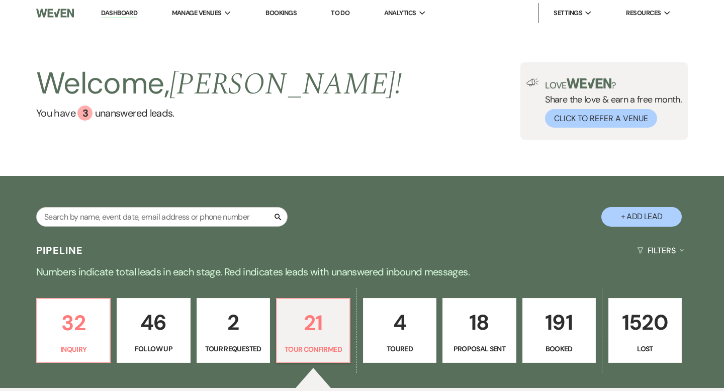
select select "4"
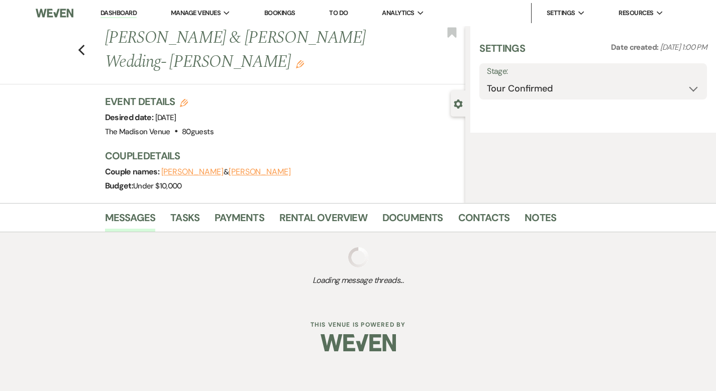
select select "5"
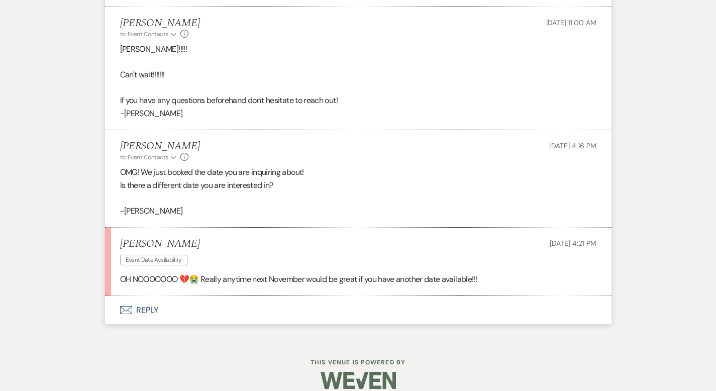
scroll to position [1351, 0]
click at [116, 297] on button "Envelope Reply" at bounding box center [358, 311] width 506 height 28
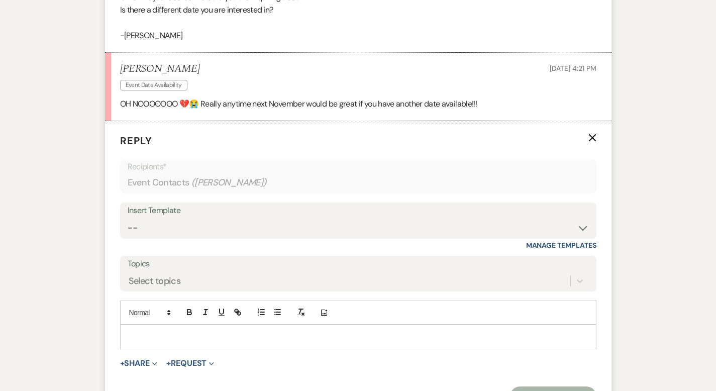
scroll to position [1543, 0]
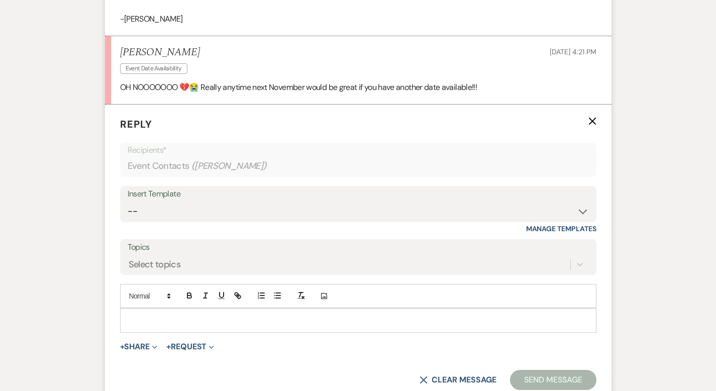
click at [128, 315] on p at bounding box center [358, 320] width 460 height 11
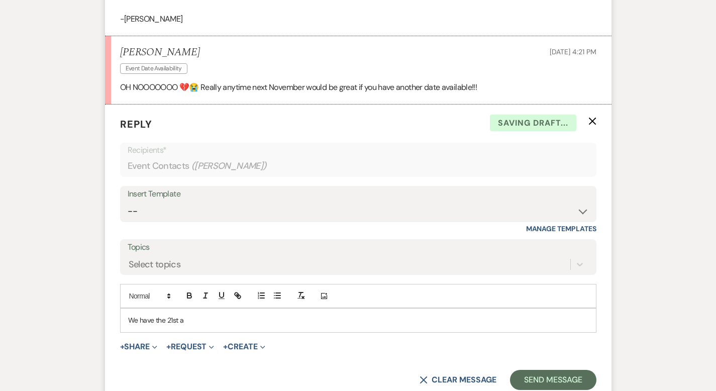
click at [163, 315] on p "We have the 21st a" at bounding box center [358, 320] width 460 height 11
click at [128, 315] on p "We have the 21st a" at bounding box center [358, 320] width 460 height 11
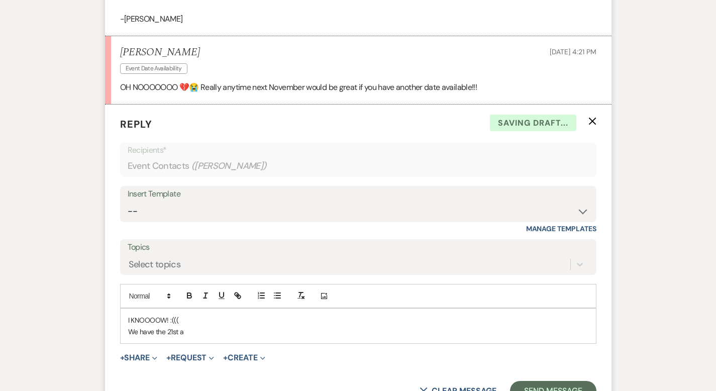
click at [169, 326] on p "We have the 21st a" at bounding box center [358, 331] width 460 height 11
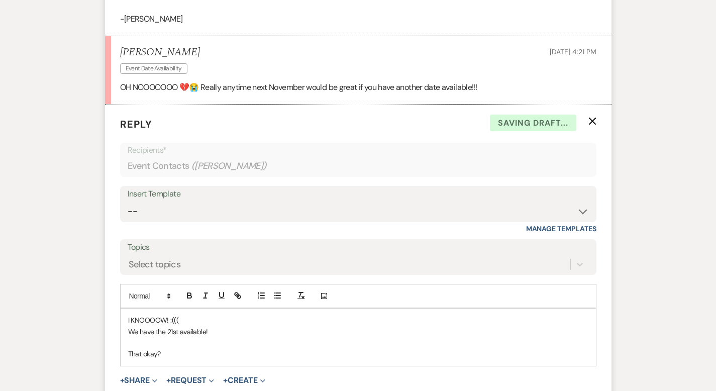
click at [167, 315] on p "I KNOOOOW! :(((" at bounding box center [358, 320] width 460 height 11
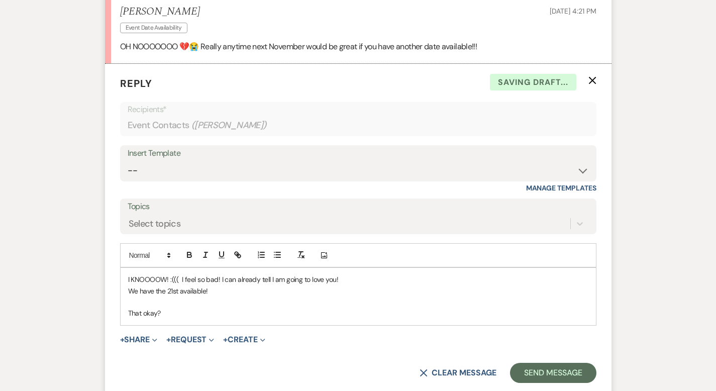
scroll to position [1667, 0]
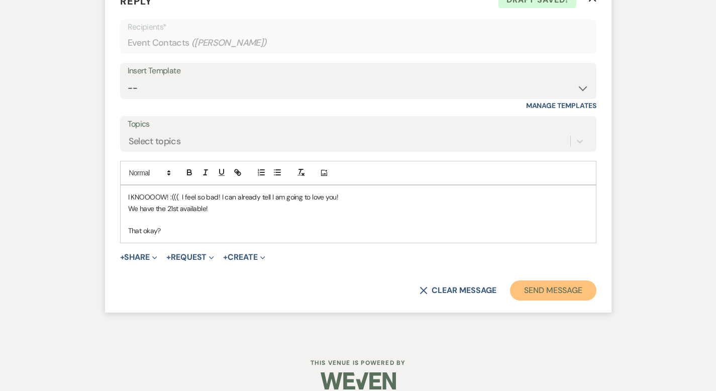
drag, startPoint x: 569, startPoint y: 285, endPoint x: 560, endPoint y: 285, distance: 9.6
click at [569, 285] on button "Send Message" at bounding box center [553, 290] width 86 height 20
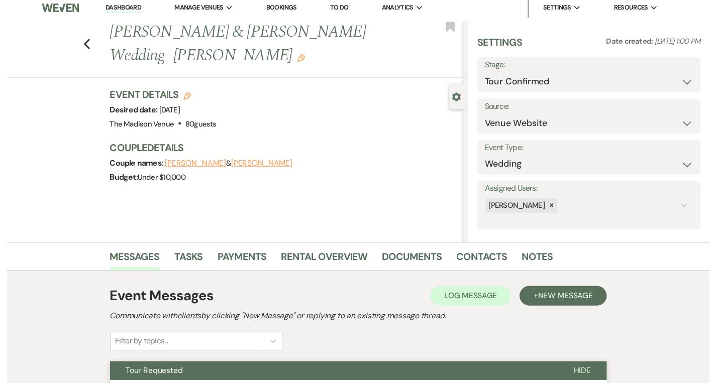
scroll to position [0, 0]
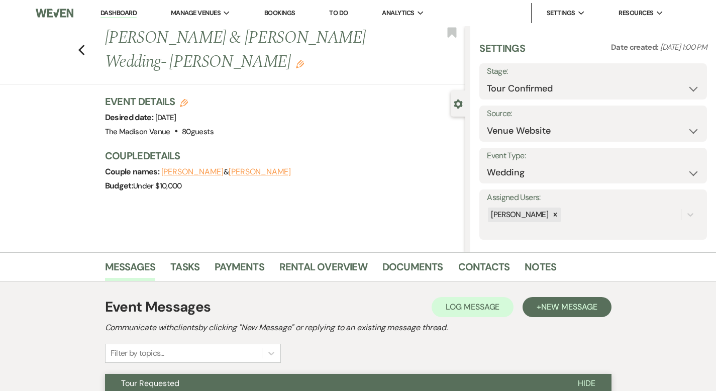
click at [127, 11] on link "Dashboard" at bounding box center [118, 14] width 36 height 10
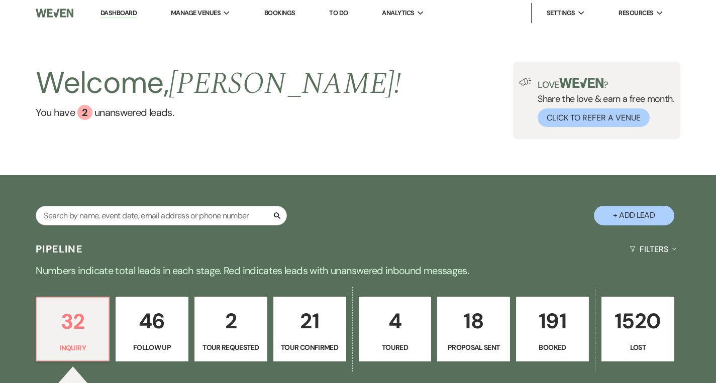
click at [312, 331] on p "21" at bounding box center [310, 321] width 60 height 34
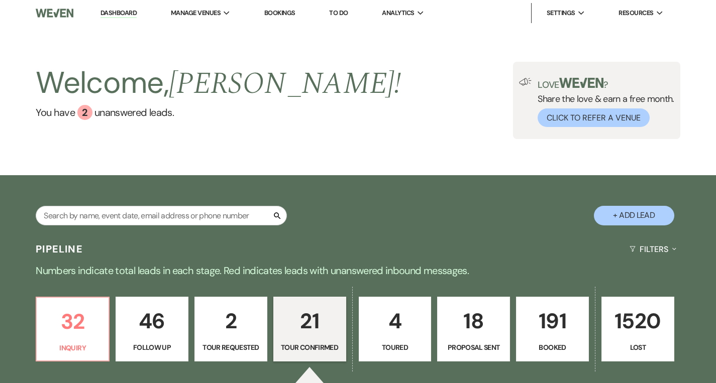
select select "4"
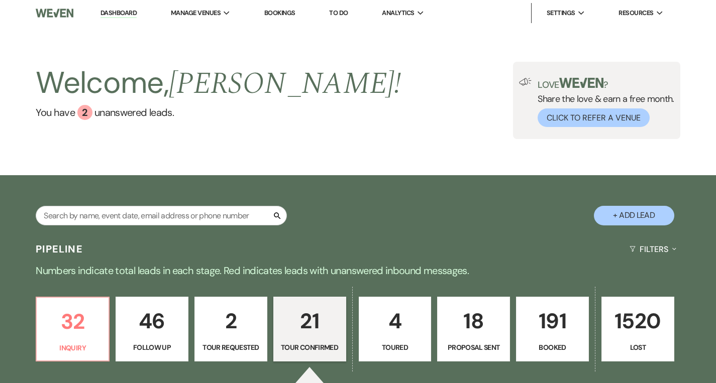
select select "4"
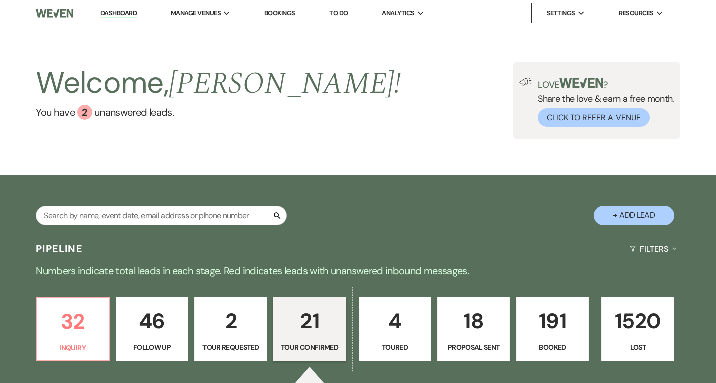
select select "4"
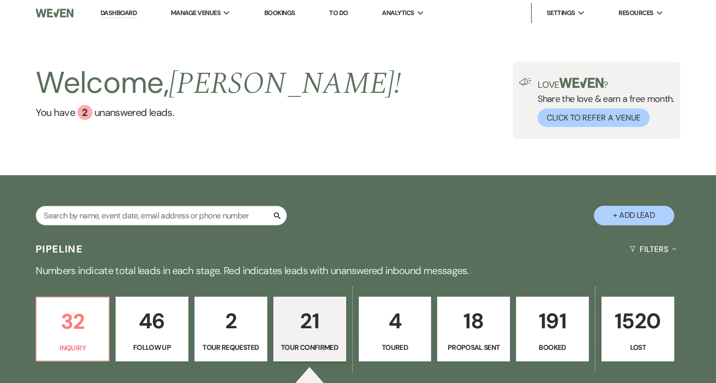
select select "4"
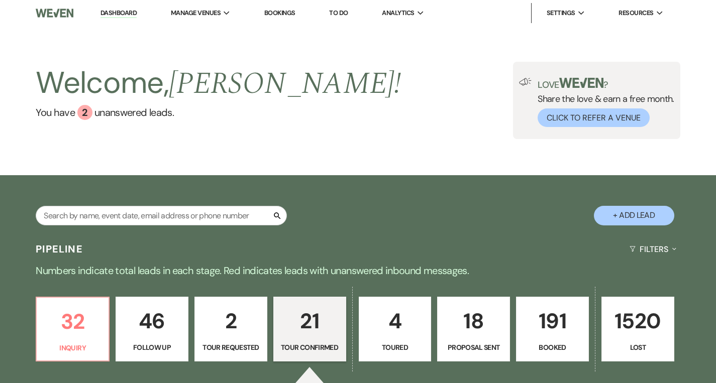
select select "4"
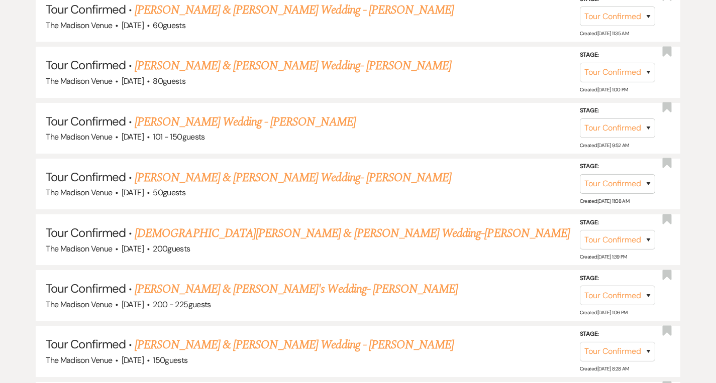
scroll to position [600, 0]
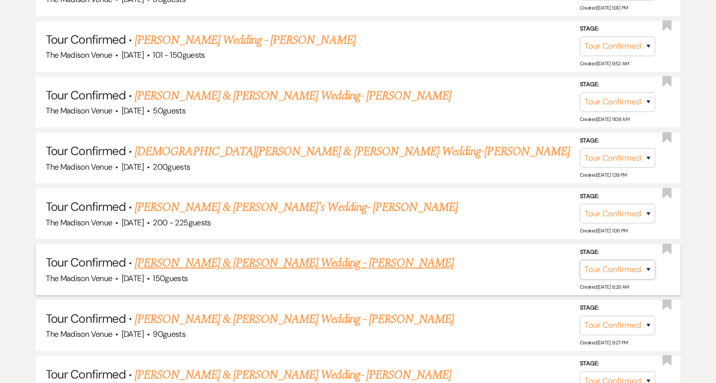
click at [631, 267] on select "Inquiry Follow Up Tour Requested Tour Confirmed Toured Proposal Sent Booked Lost" at bounding box center [617, 270] width 75 height 20
select select "6"
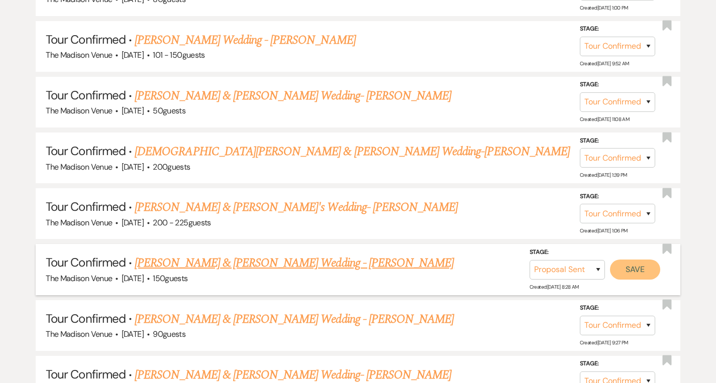
click at [629, 263] on button "Save" at bounding box center [635, 269] width 50 height 20
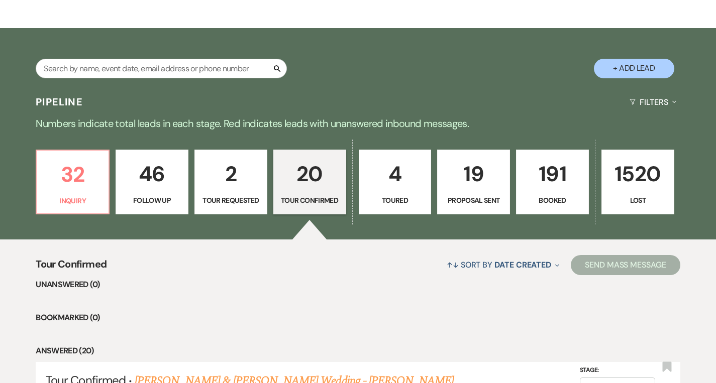
scroll to position [0, 0]
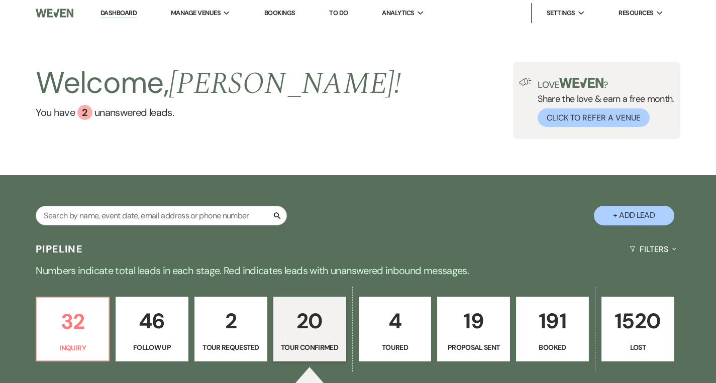
click at [478, 316] on p "19" at bounding box center [474, 321] width 60 height 34
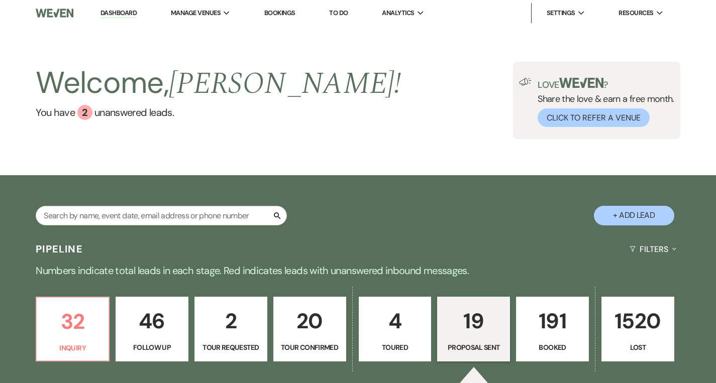
select select "6"
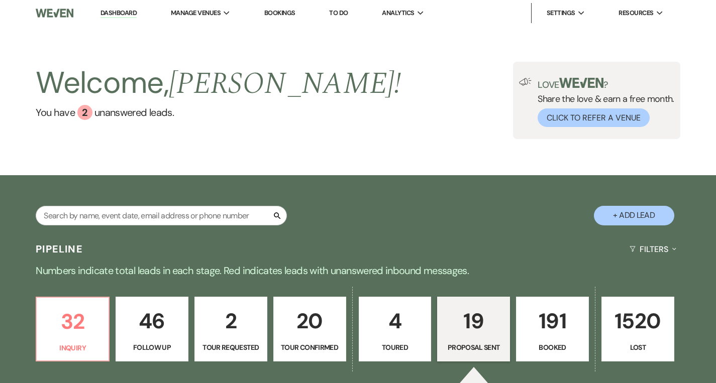
select select "6"
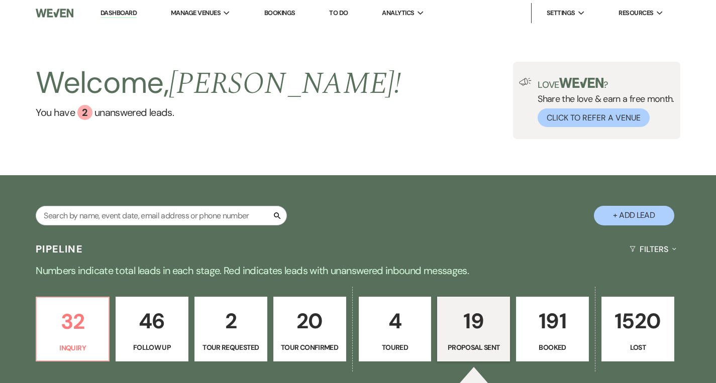
select select "6"
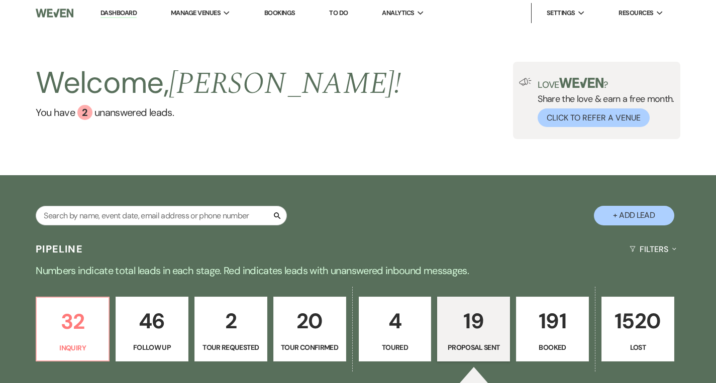
select select "6"
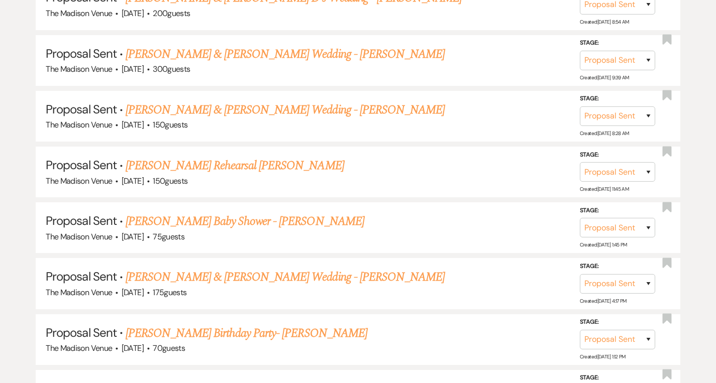
scroll to position [526, 0]
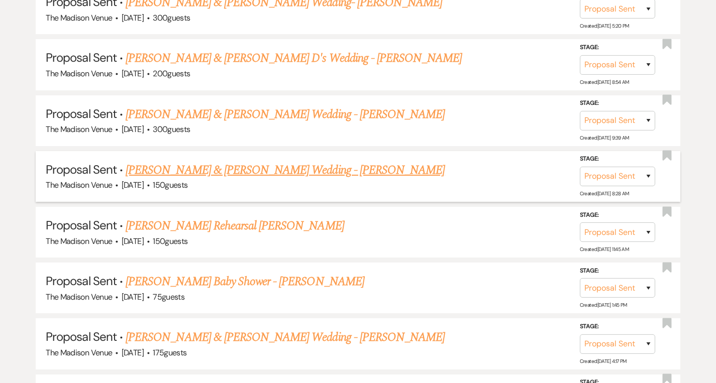
click at [280, 170] on link "[PERSON_NAME] & [PERSON_NAME] Wedding - [PERSON_NAME]" at bounding box center [285, 170] width 319 height 18
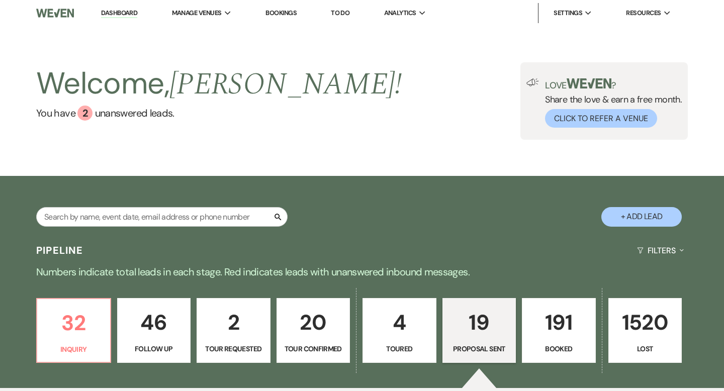
select select "6"
select select "5"
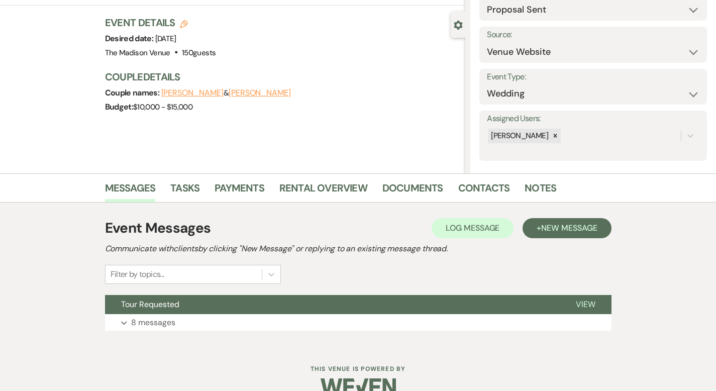
scroll to position [98, 0]
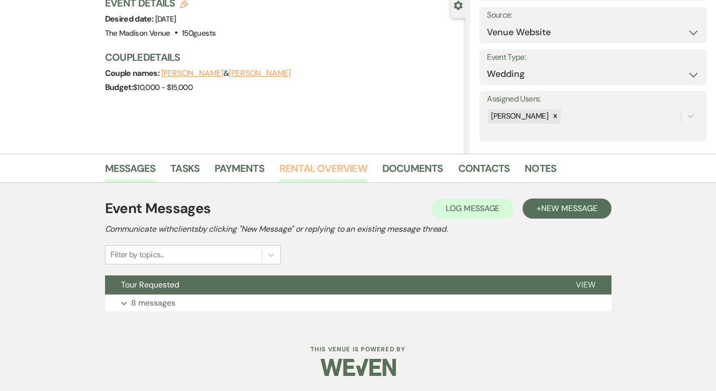
click at [293, 164] on link "Rental Overview" at bounding box center [323, 171] width 88 height 22
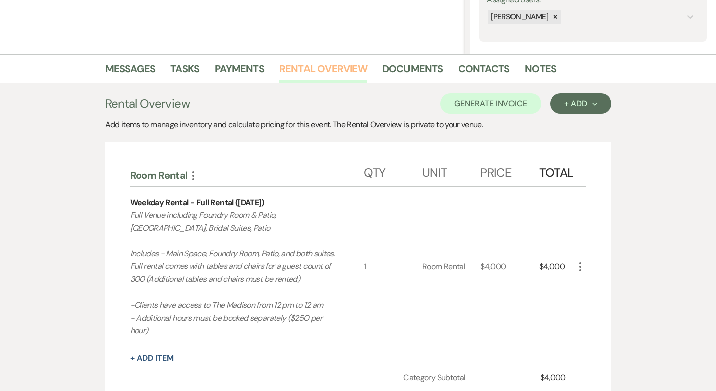
scroll to position [169, 0]
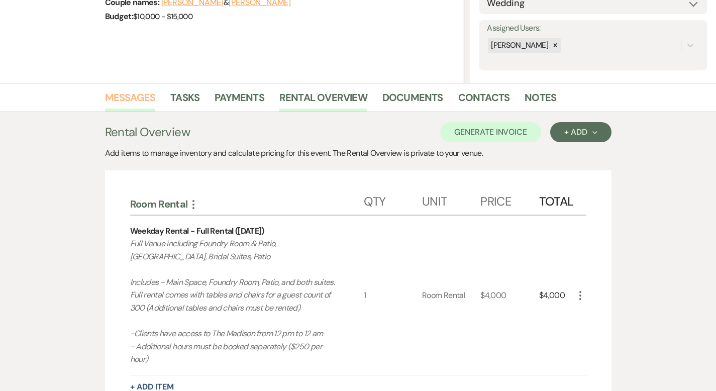
click at [105, 99] on link "Messages" at bounding box center [130, 100] width 51 height 22
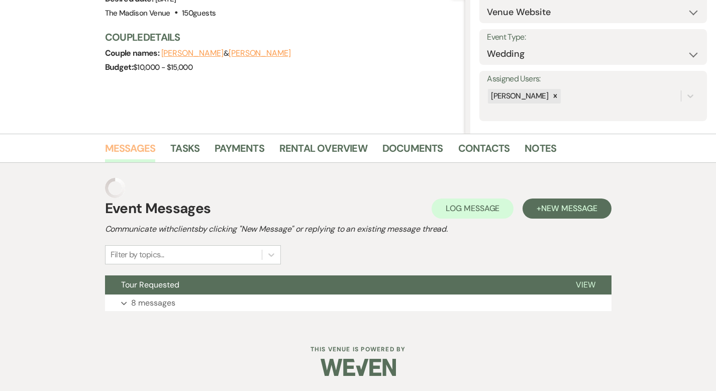
scroll to position [98, 0]
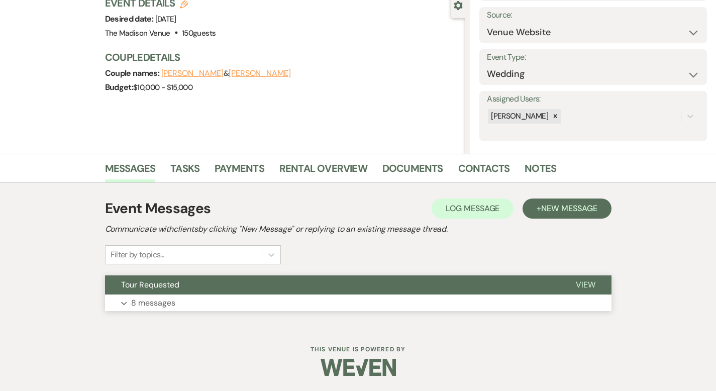
click at [595, 283] on span "View" at bounding box center [586, 284] width 20 height 11
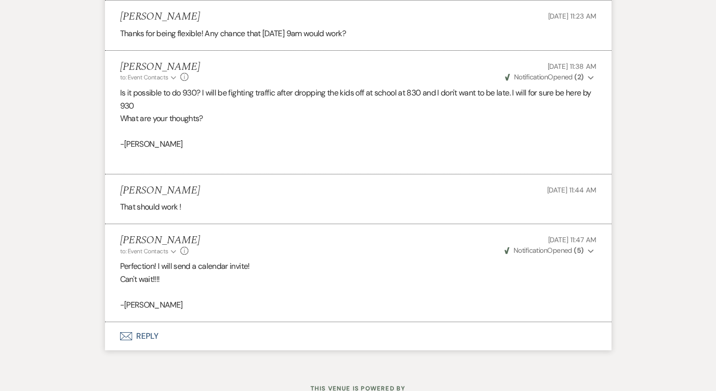
scroll to position [1829, 0]
click at [111, 322] on button "Envelope Reply" at bounding box center [358, 336] width 506 height 28
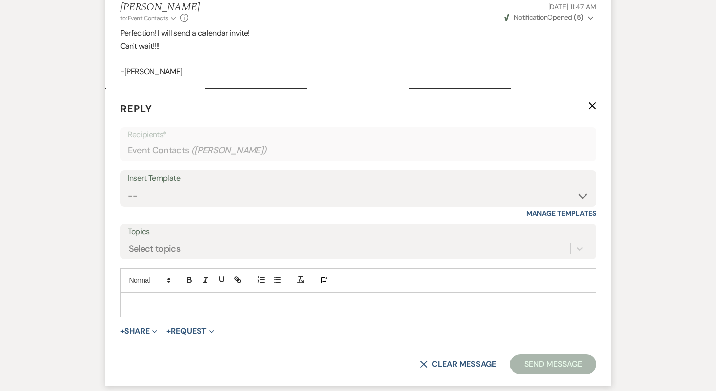
scroll to position [2066, 0]
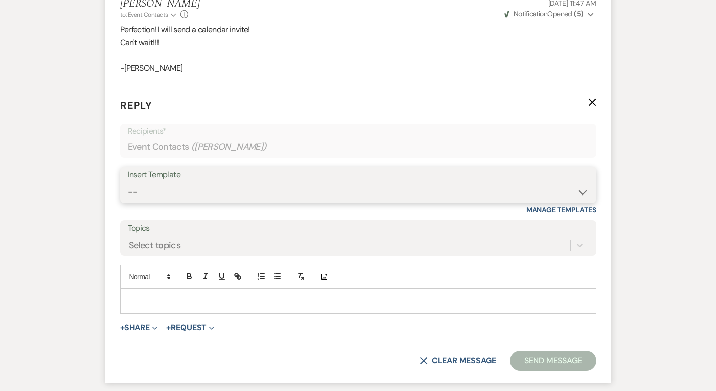
click at [128, 182] on select "-- Weven Planning Portal Introduction (Booked Events) Corporate Lead Follow Up …" at bounding box center [358, 192] width 461 height 20
select select "3706"
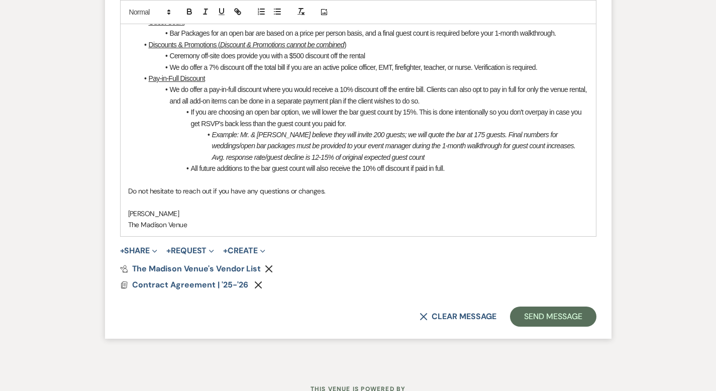
scroll to position [2461, 0]
click at [120, 246] on button "+ Share Expand" at bounding box center [139, 250] width 38 height 8
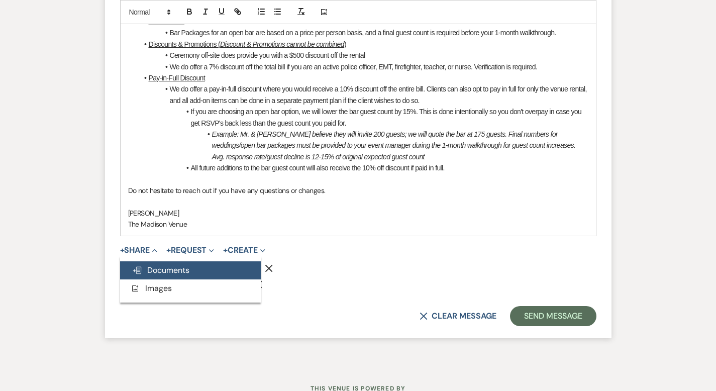
click at [147, 265] on span "Doc Upload Documents" at bounding box center [160, 270] width 57 height 11
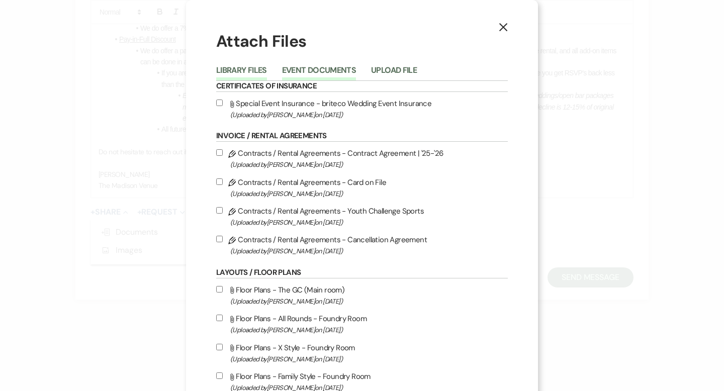
click at [303, 69] on button "Event Documents" at bounding box center [319, 73] width 74 height 14
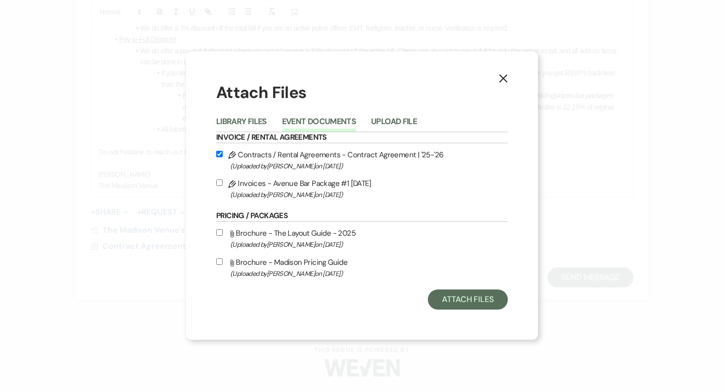
click at [218, 182] on input "Pencil Invoices - Avenue Bar Package #1 9-23-2025 (Uploaded by Cherron Bielfeld…" at bounding box center [219, 182] width 7 height 7
checkbox input "true"
click at [453, 302] on button "Attach Files" at bounding box center [468, 299] width 80 height 20
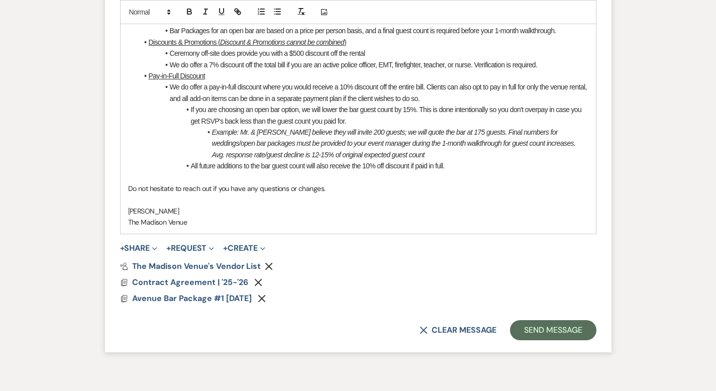
scroll to position [2463, 0]
click at [569, 320] on button "Send Message" at bounding box center [553, 330] width 86 height 20
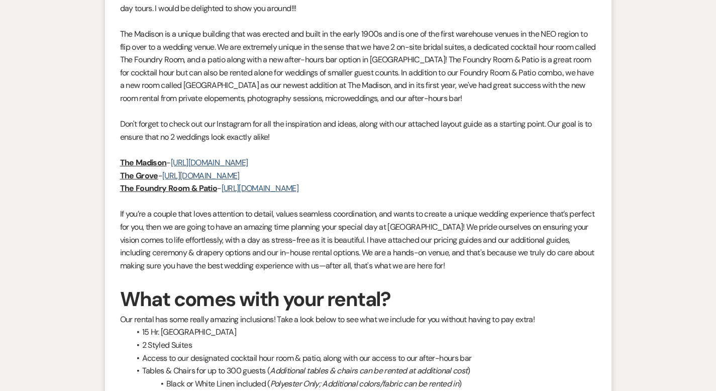
scroll to position [0, 0]
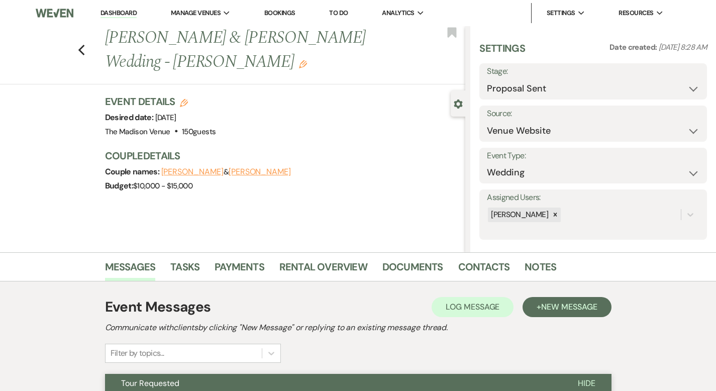
click at [121, 15] on link "Dashboard" at bounding box center [118, 14] width 36 height 10
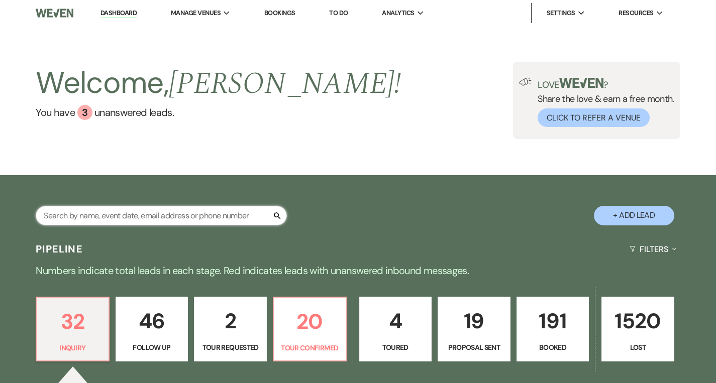
click at [110, 217] on input "text" at bounding box center [161, 216] width 251 height 20
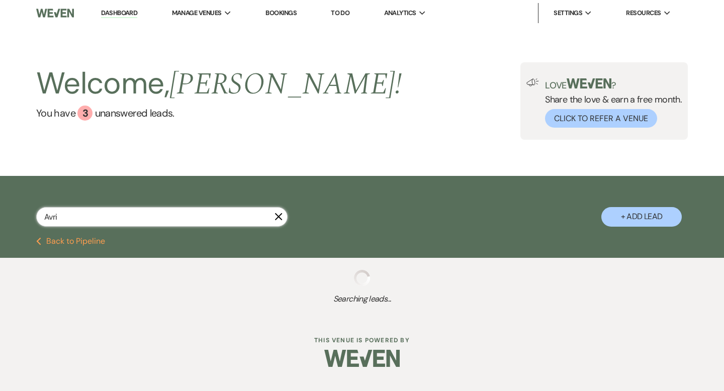
type input "Avrie"
select select "8"
select select "7"
select select "6"
select select "8"
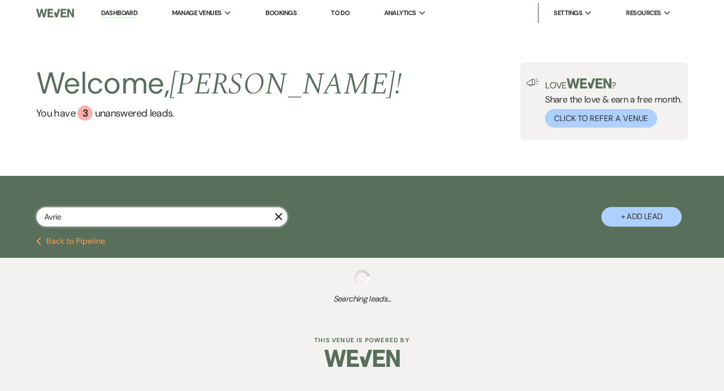
select select "5"
select select "8"
select select "6"
select select "8"
select select "5"
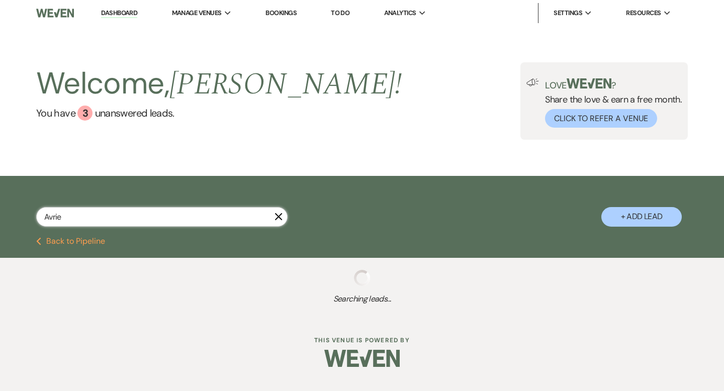
select select "9"
select select "8"
select select "10"
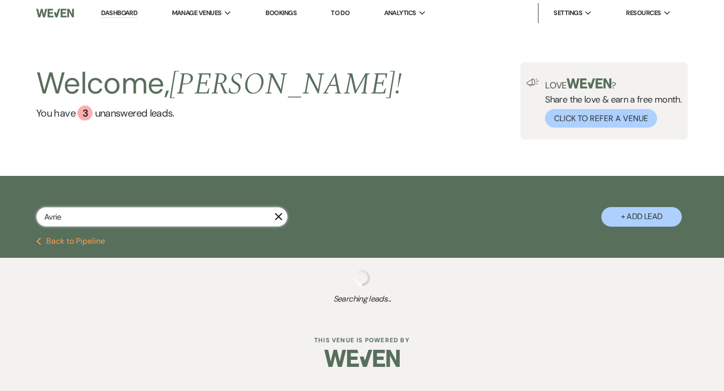
select select "8"
select select "1"
select select "8"
select select "10"
select select "8"
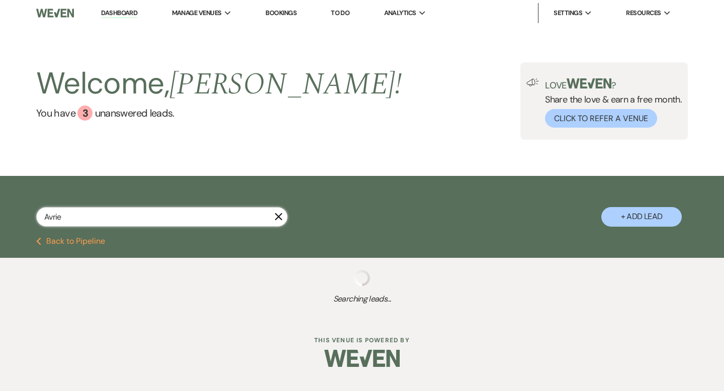
select select "5"
select select "8"
select select "10"
select select "8"
select select "4"
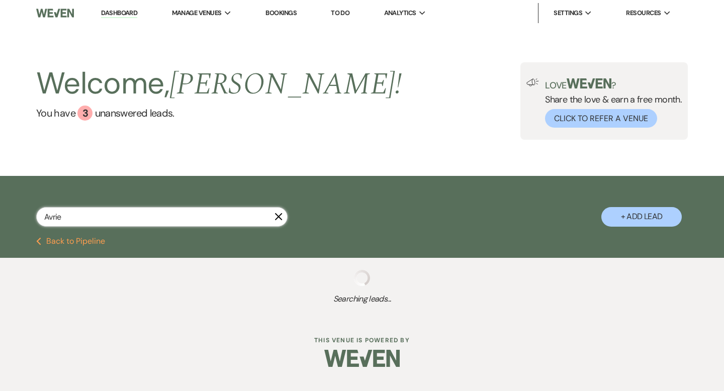
select select "8"
select select "5"
select select "6"
select select "8"
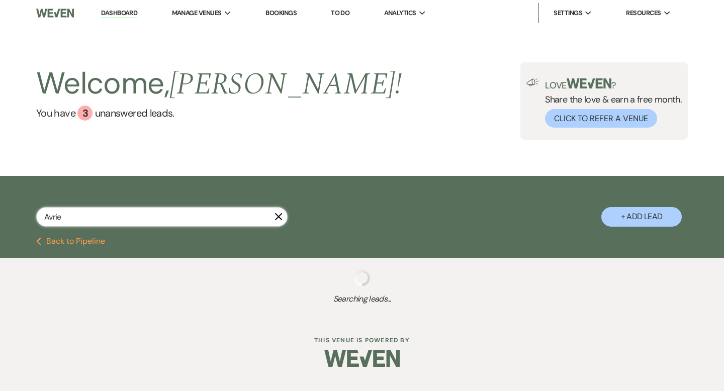
select select "8"
select select "5"
select select "8"
select select "5"
select select "8"
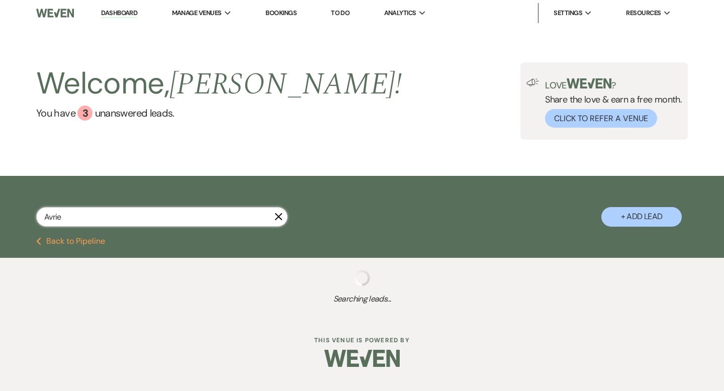
select select "1"
select select "8"
select select "5"
select select "8"
select select "5"
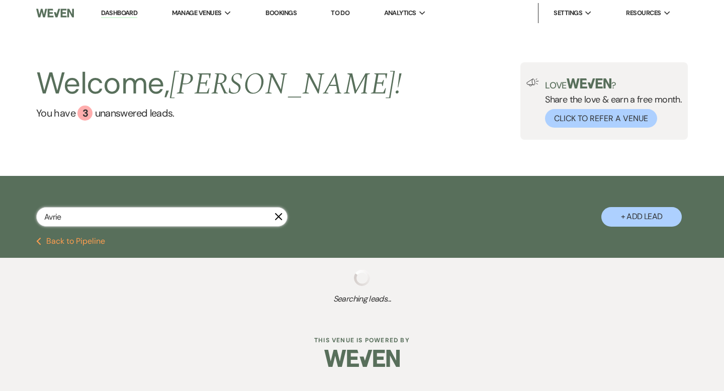
select select "8"
select select "6"
select select "8"
select select "5"
select select "8"
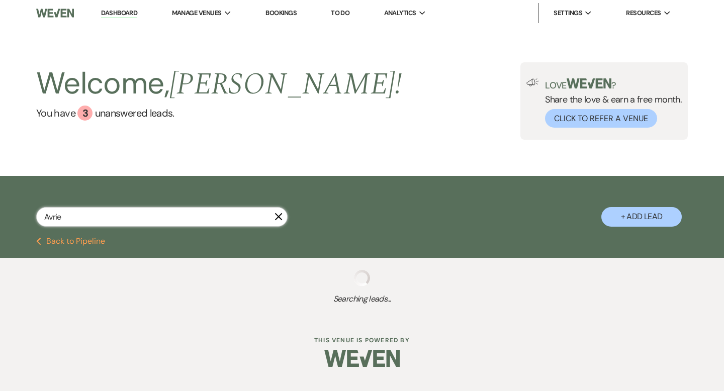
select select "5"
select select "8"
select select "5"
select select "8"
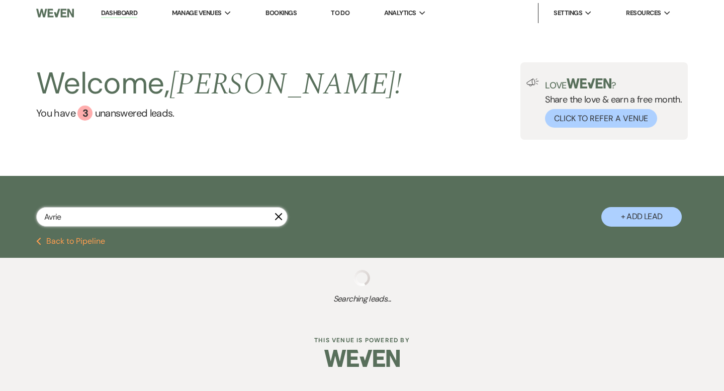
select select "5"
select select "8"
select select "5"
select select "8"
select select "5"
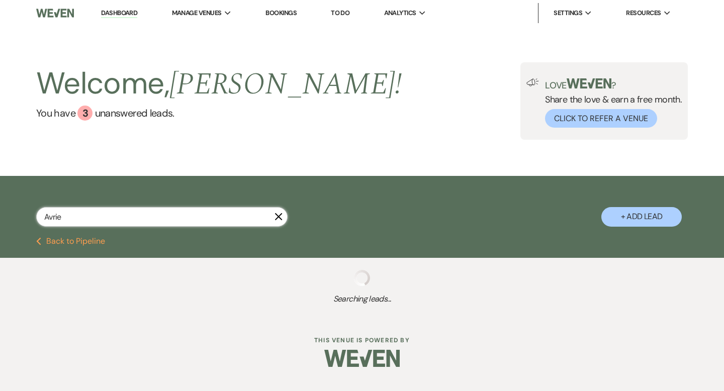
select select "8"
select select "5"
select select "8"
select select "10"
select select "8"
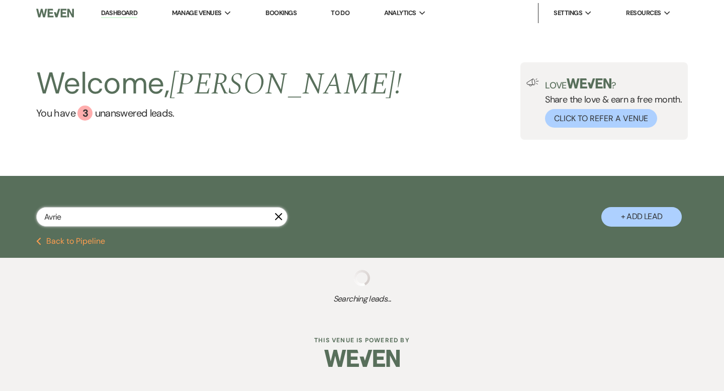
select select "4"
select select "8"
select select "5"
select select "8"
select select "6"
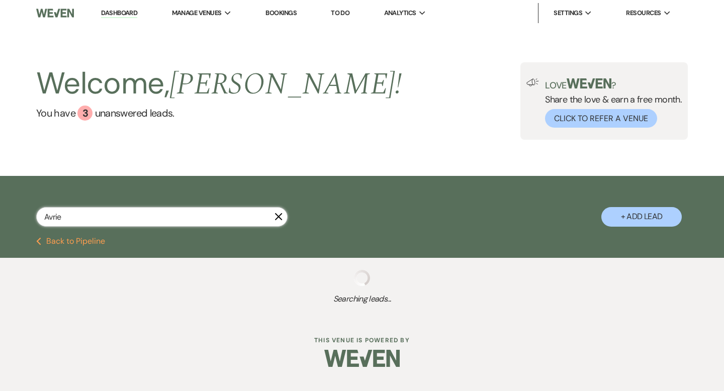
select select "8"
select select "5"
select select "8"
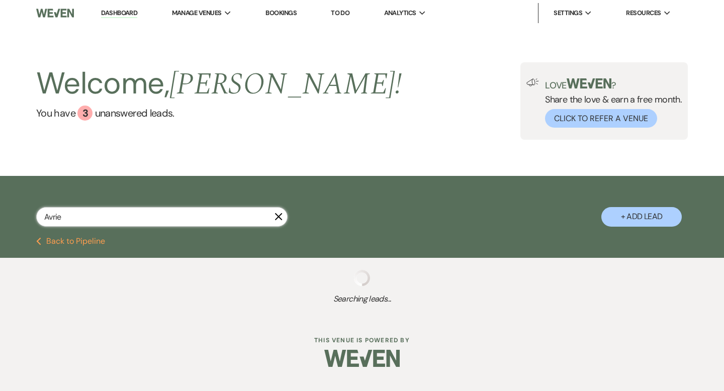
select select "1"
select select "8"
select select "5"
select select "8"
select select "11"
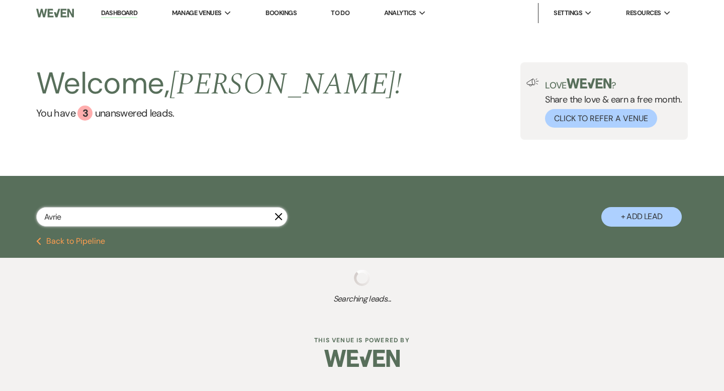
select select "8"
select select "5"
select select "8"
select select "7"
select select "8"
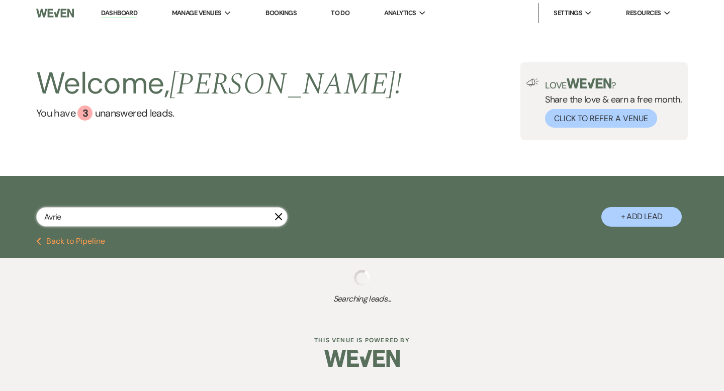
select select "6"
select select "8"
select select "6"
select select "8"
select select "7"
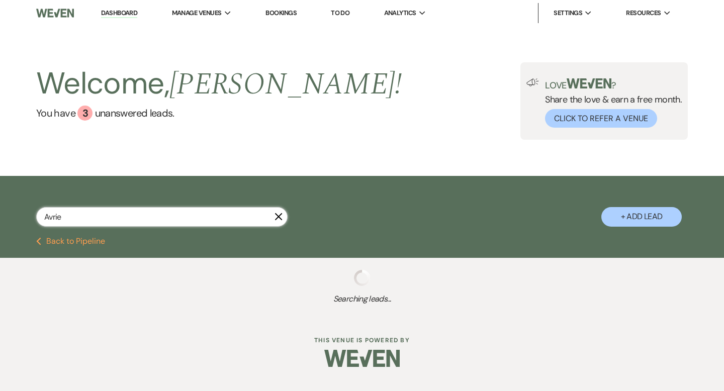
select select "8"
select select "6"
select select "8"
select select "5"
select select "8"
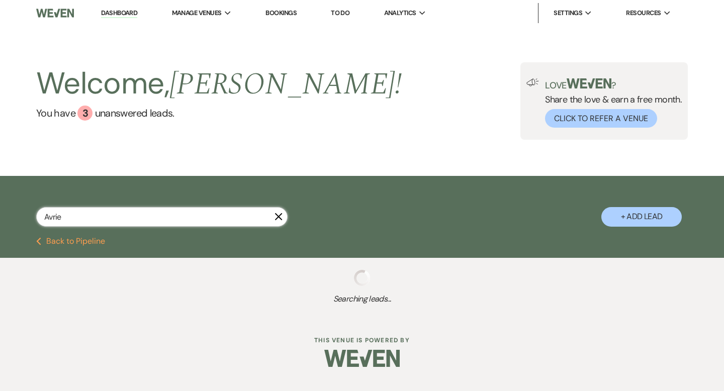
select select "5"
select select "8"
select select "5"
select select "8"
select select "6"
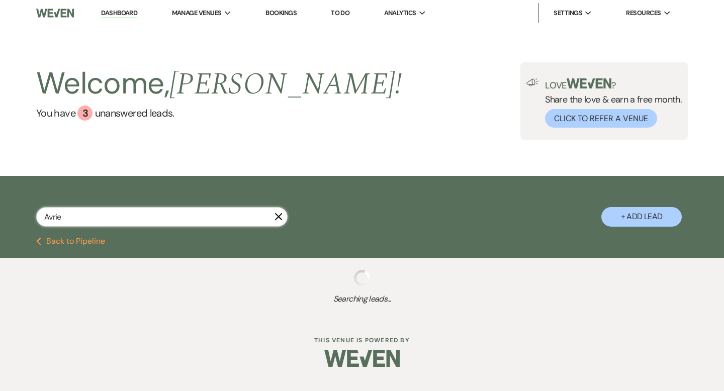
select select "8"
select select "6"
select select "8"
select select "5"
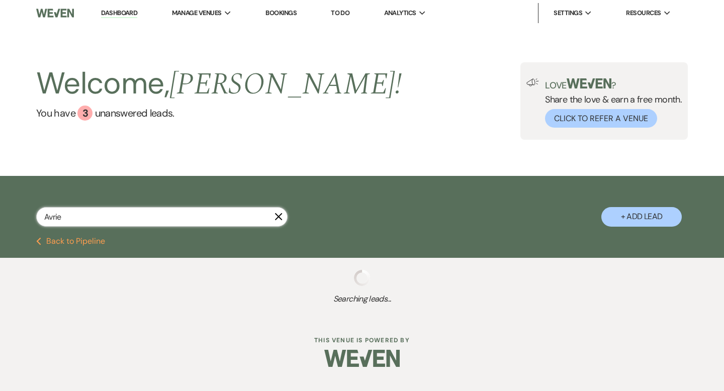
select select "8"
select select "5"
select select "8"
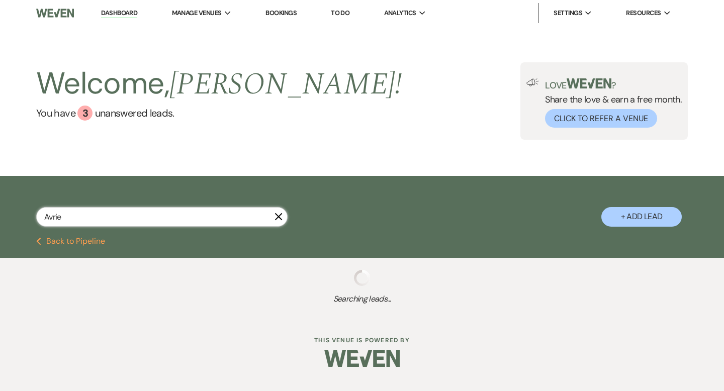
select select "5"
select select "8"
select select "5"
select select "8"
select select "5"
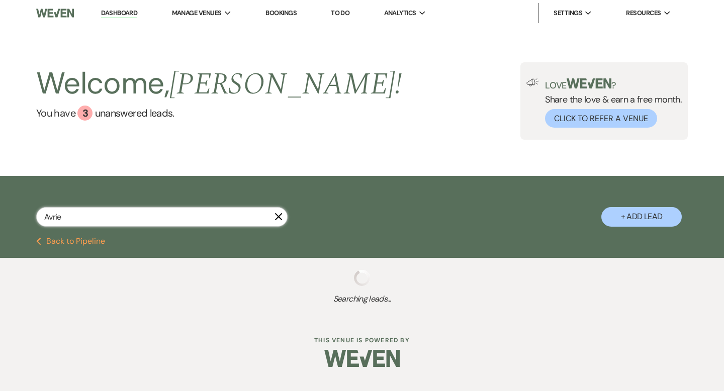
select select "8"
select select "6"
select select "8"
select select "5"
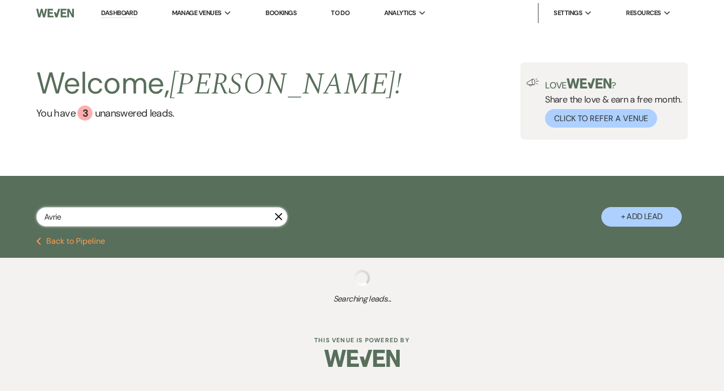
select select "8"
select select "5"
select select "8"
select select "5"
select select "8"
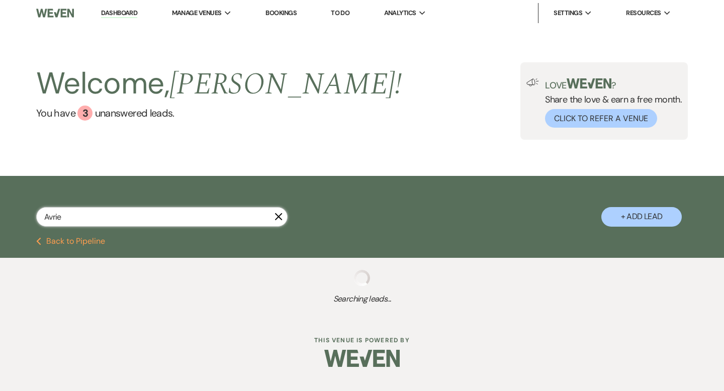
select select "10"
select select "8"
select select "5"
select select "8"
select select "5"
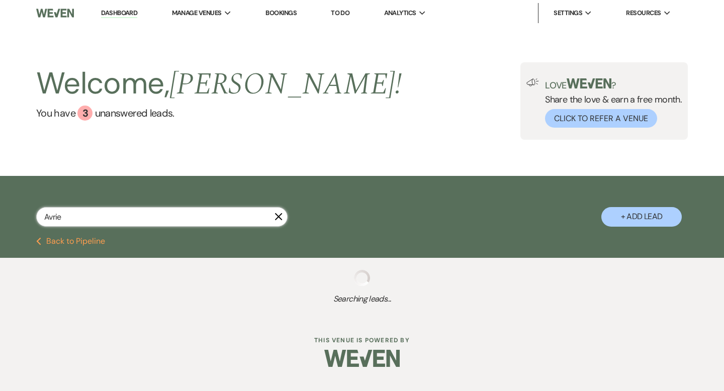
select select "8"
select select "5"
select select "8"
select select "5"
select select "8"
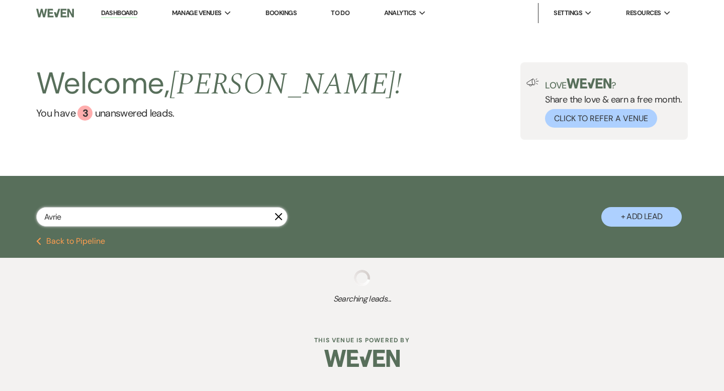
select select "8"
select select "11"
select select "8"
select select "5"
select select "8"
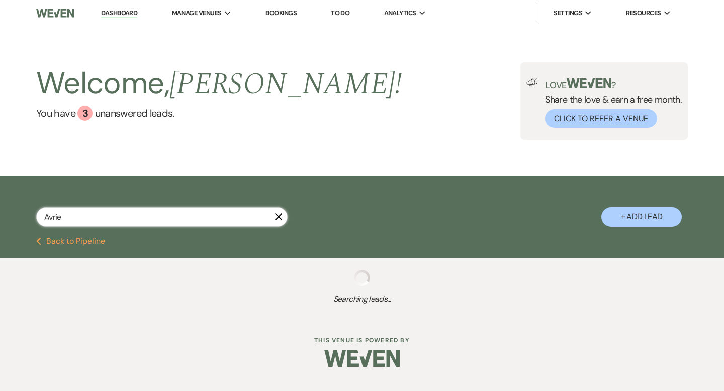
select select "5"
select select "8"
select select "5"
select select "8"
select select "5"
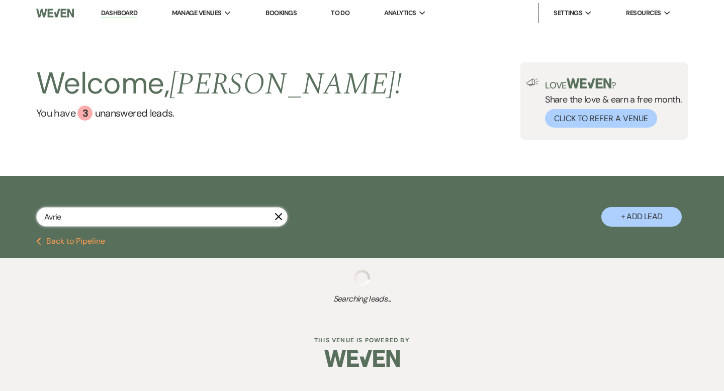
select select "8"
select select "5"
select select "8"
select select "1"
select select "8"
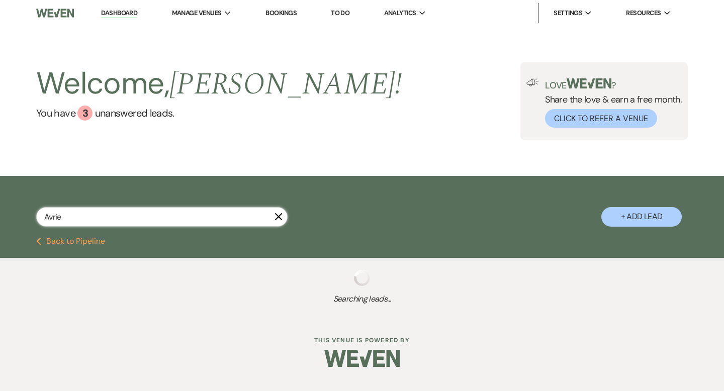
select select "5"
select select "8"
select select "5"
select select "8"
select select "5"
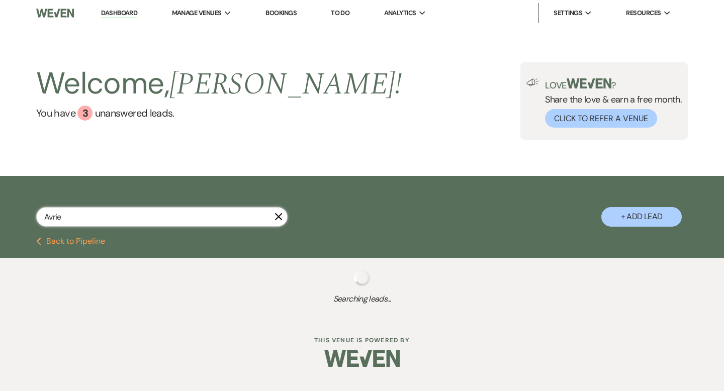
select select "8"
select select "5"
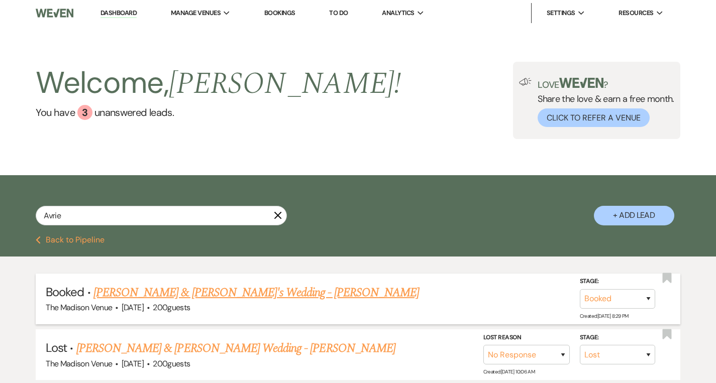
click at [146, 284] on link "Nick P & Avrie T's Wedding - Cher" at bounding box center [256, 293] width 326 height 18
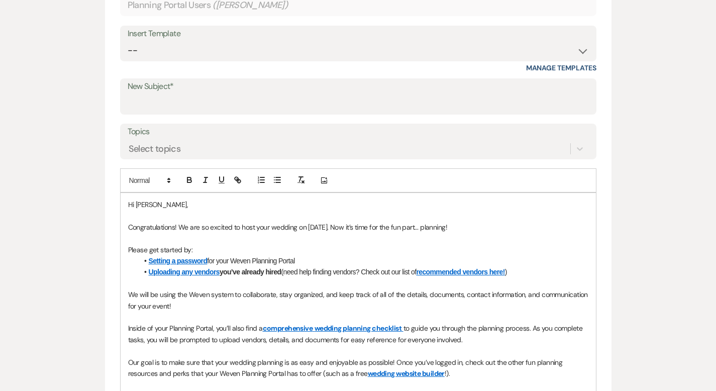
scroll to position [252, 0]
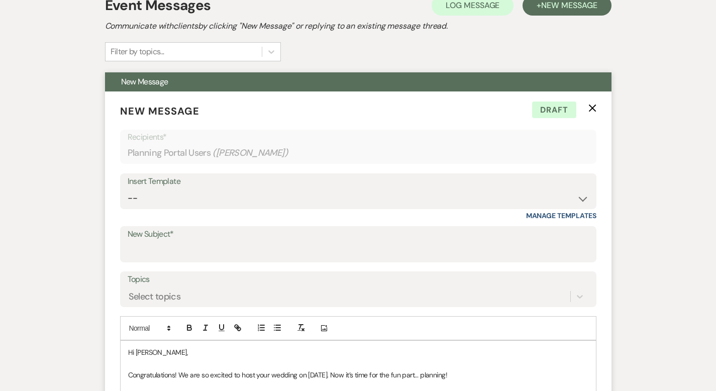
click at [596, 104] on icon "X" at bounding box center [592, 108] width 8 height 8
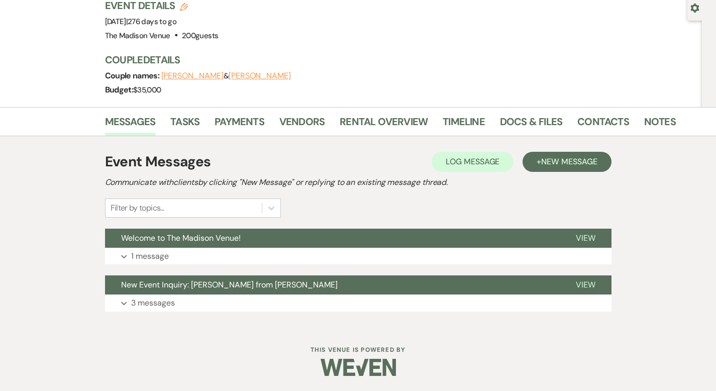
scroll to position [72, 0]
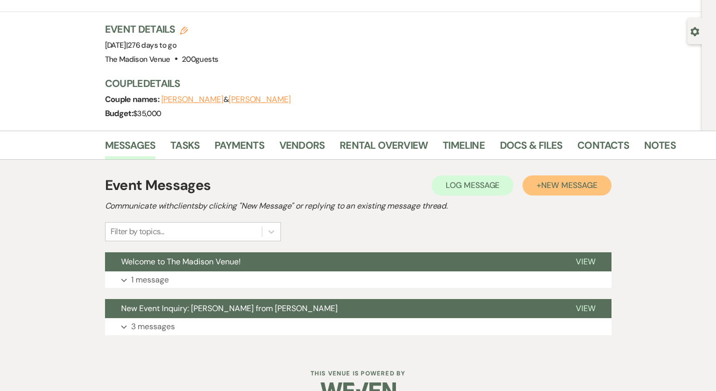
click at [570, 175] on button "+ New Message" at bounding box center [567, 185] width 88 height 20
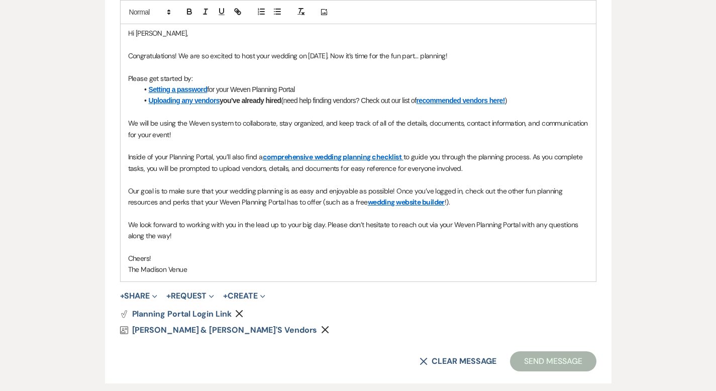
scroll to position [691, 0]
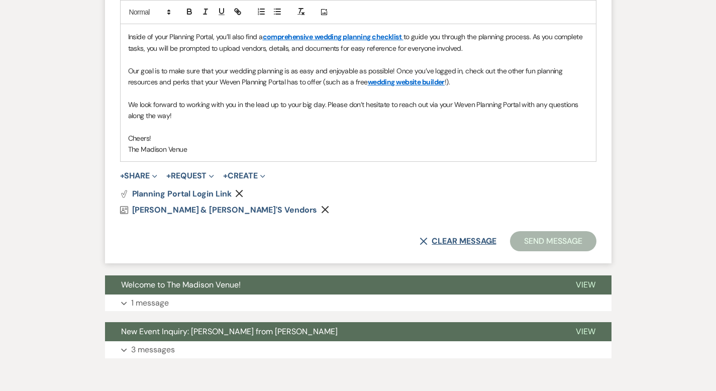
click at [467, 237] on button "X Clear message" at bounding box center [458, 241] width 76 height 8
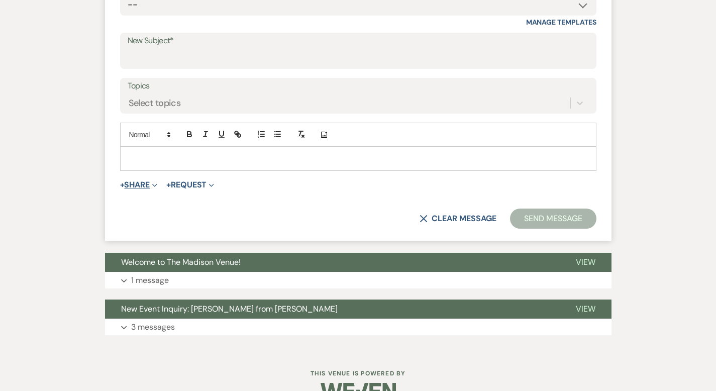
click at [120, 181] on button "+ Share Expand" at bounding box center [139, 185] width 38 height 8
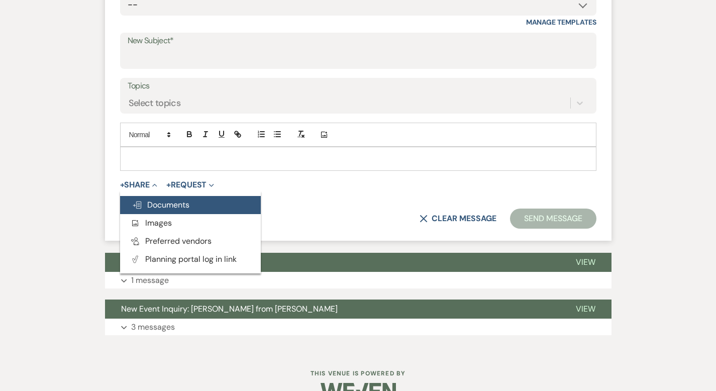
click at [138, 199] on span "Doc Upload Documents" at bounding box center [160, 204] width 57 height 11
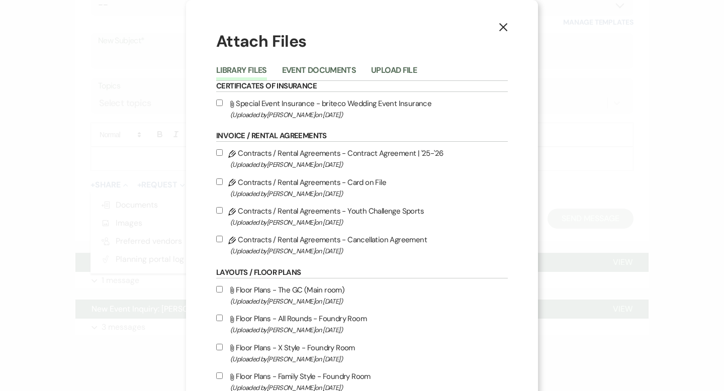
click at [216, 152] on input "Pencil Contracts / Rental Agreements - Contract Agreement | '25-'26 (Uploaded b…" at bounding box center [219, 152] width 7 height 7
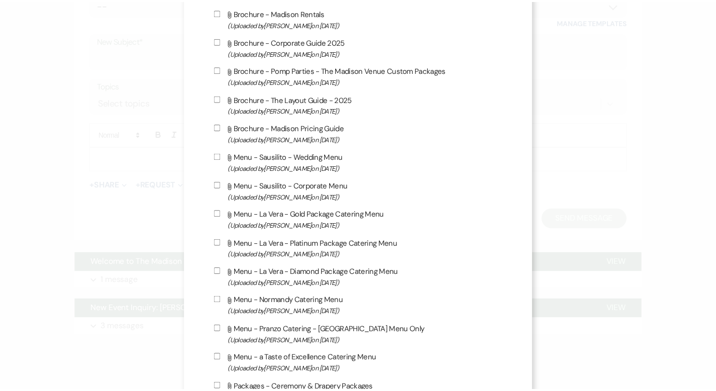
scroll to position [1778, 0]
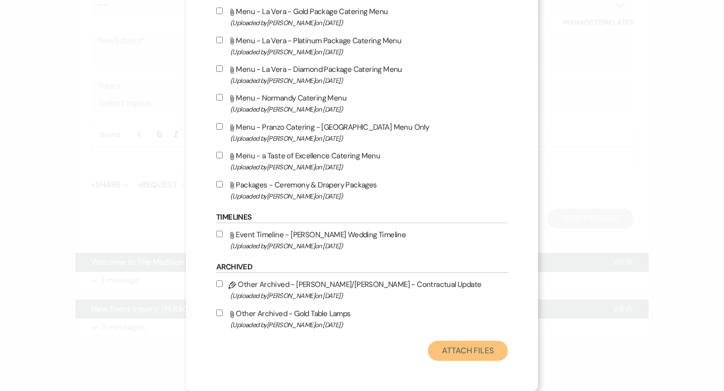
click at [468, 352] on button "Attach Files" at bounding box center [468, 351] width 80 height 20
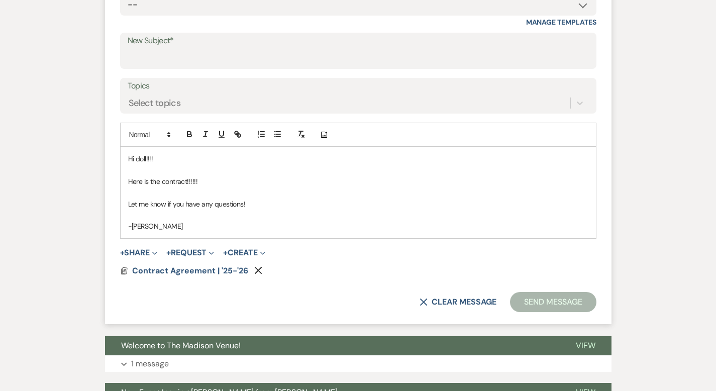
click at [242, 198] on p "Let me know if you have any questions!" at bounding box center [358, 203] width 460 height 11
click at [303, 267] on div "Docs Contract Agreement | '25-'26 Remove" at bounding box center [358, 271] width 476 height 8
click at [191, 48] on input "New Subject*" at bounding box center [358, 58] width 461 height 20
click at [577, 292] on button "Send Message" at bounding box center [553, 302] width 86 height 20
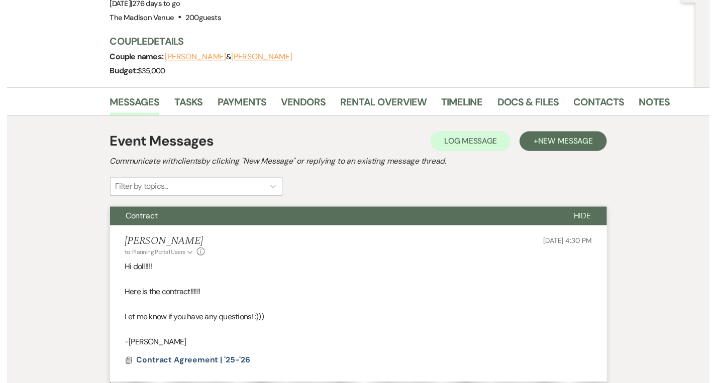
scroll to position [0, 0]
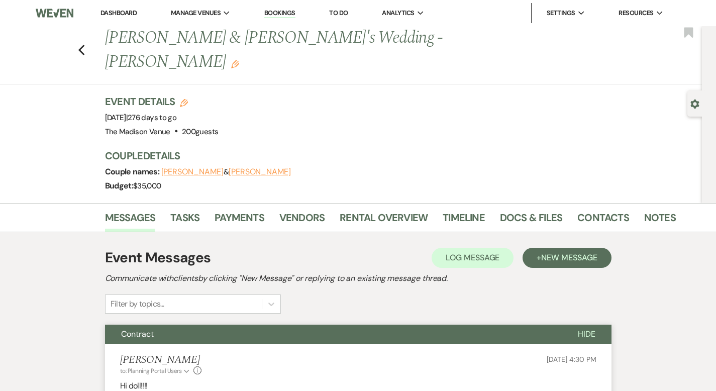
click at [116, 11] on link "Dashboard" at bounding box center [118, 13] width 36 height 9
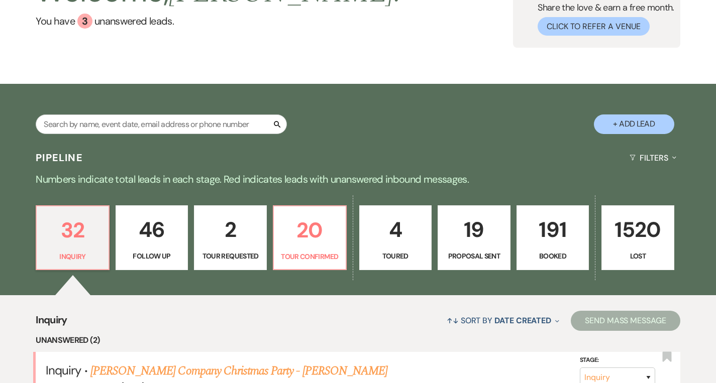
scroll to position [136, 0]
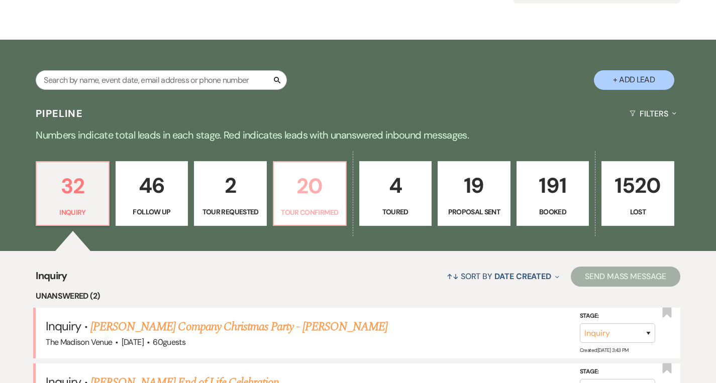
click at [308, 203] on link "20 Tour Confirmed" at bounding box center [310, 193] width 74 height 65
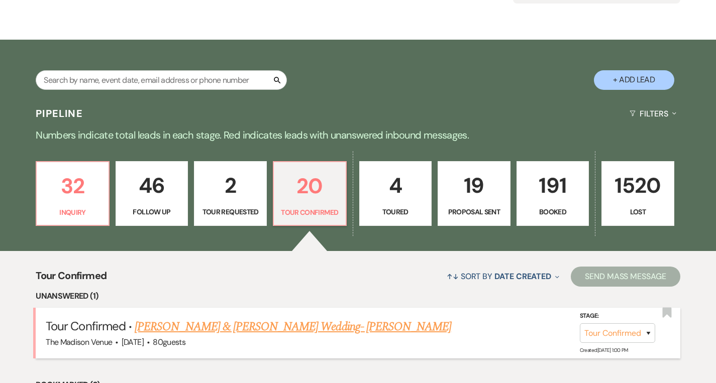
click at [289, 331] on link "[PERSON_NAME] & [PERSON_NAME] Wedding- [PERSON_NAME]" at bounding box center [293, 327] width 317 height 18
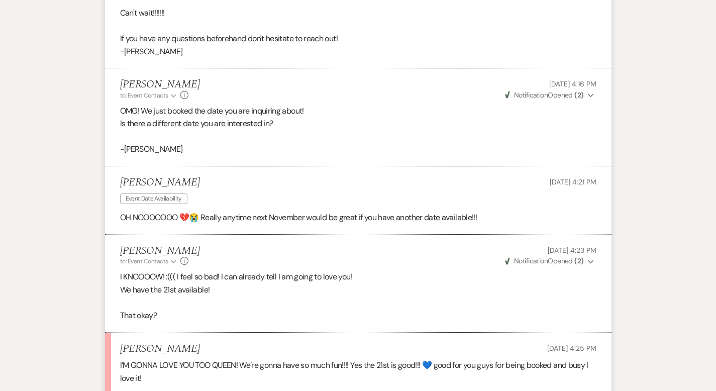
scroll to position [1500, 0]
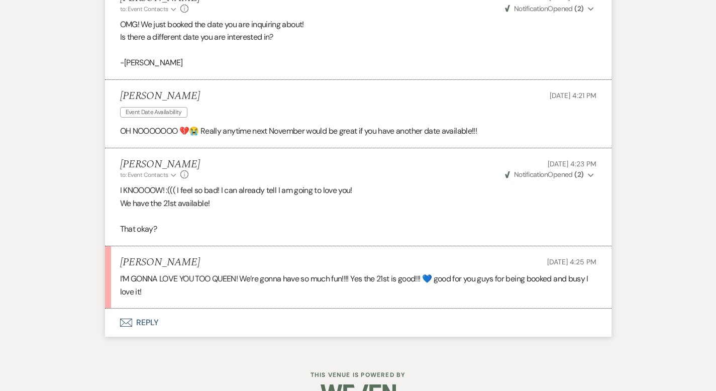
click at [110, 308] on button "Envelope Reply" at bounding box center [358, 322] width 506 height 28
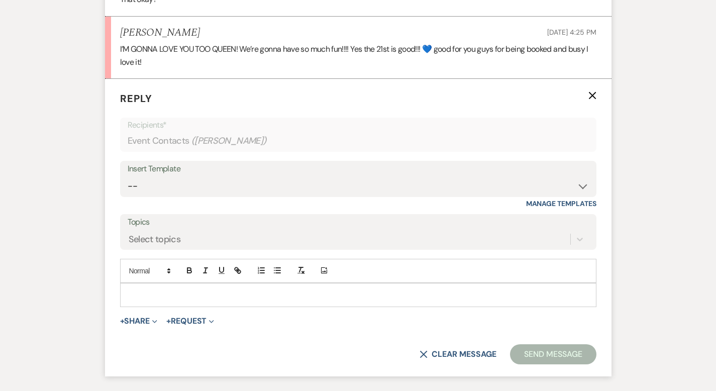
scroll to position [1736, 0]
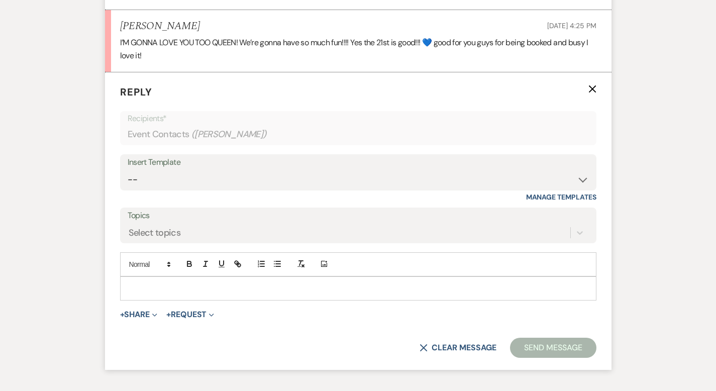
click at [138, 283] on p at bounding box center [358, 288] width 460 height 11
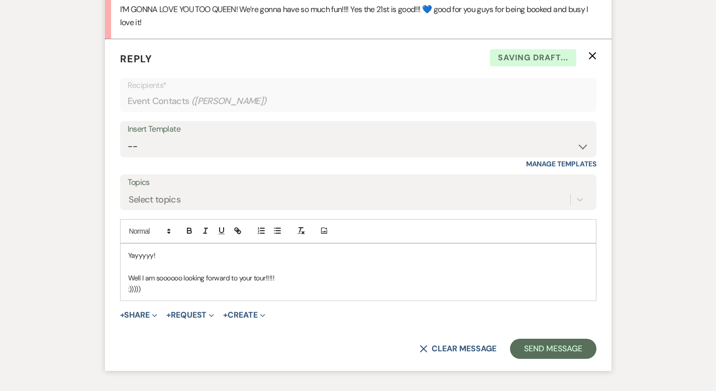
scroll to position [1814, 0]
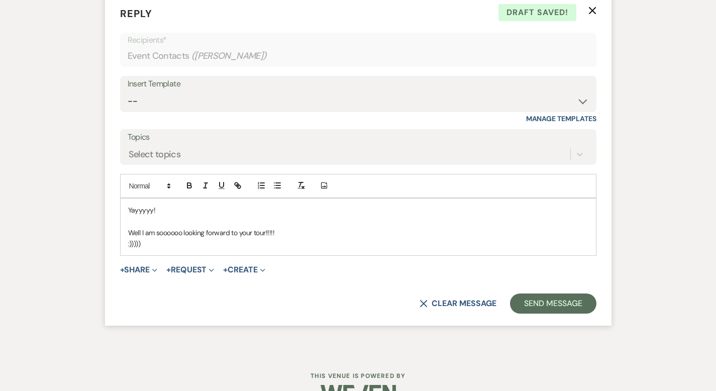
click at [121, 198] on div "Yayyyyy! Well I am soooooo looking forward to your tour!!!!! :)))))" at bounding box center [358, 226] width 475 height 57
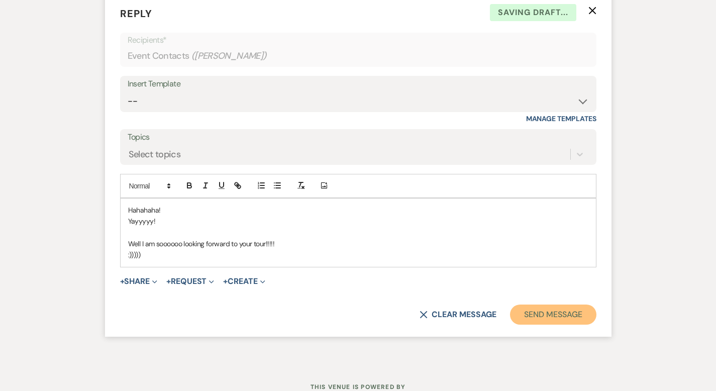
click at [586, 304] on button "Send Message" at bounding box center [553, 314] width 86 height 20
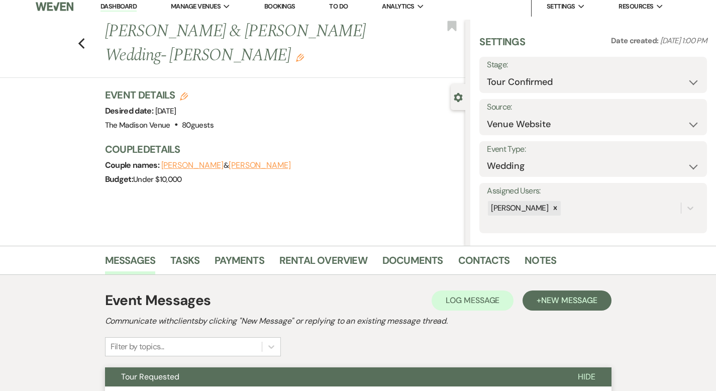
scroll to position [0, 0]
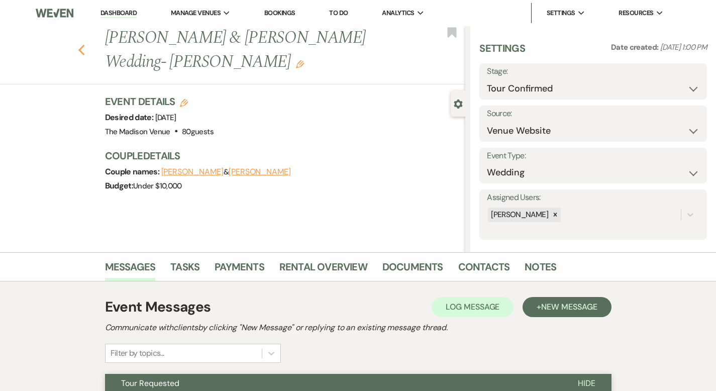
click at [78, 49] on icon "Previous" at bounding box center [82, 50] width 8 height 12
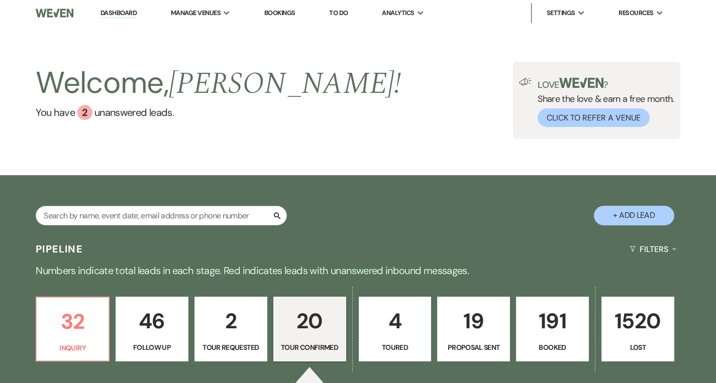
click at [130, 10] on link "Dashboard" at bounding box center [118, 14] width 36 height 10
